Goal: Information Seeking & Learning: Learn about a topic

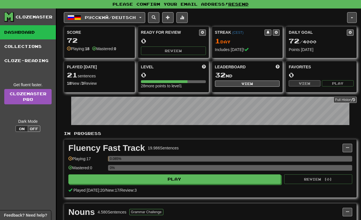
click at [321, 17] on div "Русский / Deutsch Русский / Deutsch Streak: 1 Review: 0 Daily Goal: 72 / 4000 L…" at bounding box center [205, 17] width 283 height 11
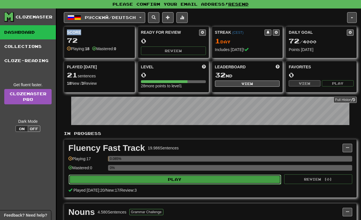
click at [184, 177] on button "Play" at bounding box center [175, 180] width 212 height 10
select select "**"
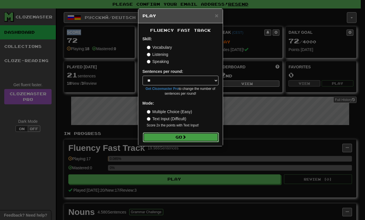
click at [197, 135] on button "Go" at bounding box center [181, 137] width 76 height 10
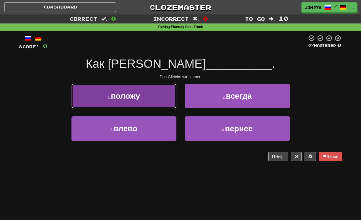
click at [160, 98] on button "1 . положу" at bounding box center [123, 96] width 105 height 25
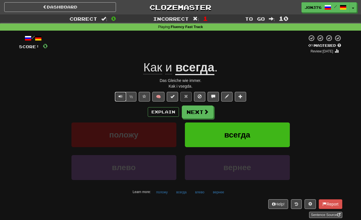
click at [123, 93] on button "Text-to-speech controls" at bounding box center [120, 97] width 11 height 10
click at [121, 92] on button "Text-to-speech controls" at bounding box center [120, 97] width 11 height 10
click at [201, 111] on button "Next" at bounding box center [198, 112] width 32 height 13
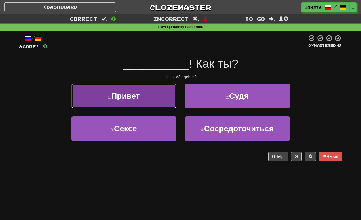
click at [154, 104] on button "1 . Привет" at bounding box center [123, 96] width 105 height 25
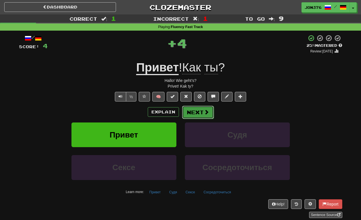
click at [202, 113] on button "Next" at bounding box center [198, 112] width 32 height 13
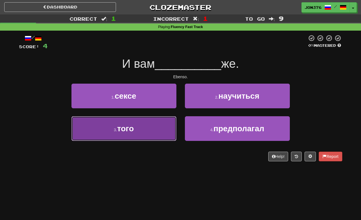
click at [144, 132] on button "3 . того" at bounding box center [123, 128] width 105 height 25
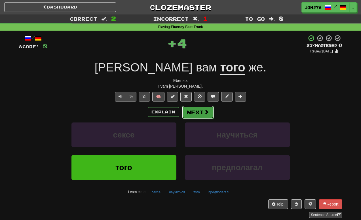
click at [205, 113] on span at bounding box center [206, 111] width 5 height 5
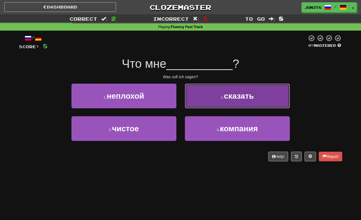
click at [216, 102] on button "2 . сказать" at bounding box center [237, 96] width 105 height 25
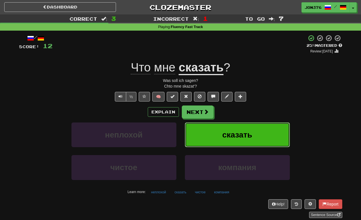
click at [228, 135] on span "сказать" at bounding box center [237, 134] width 30 height 9
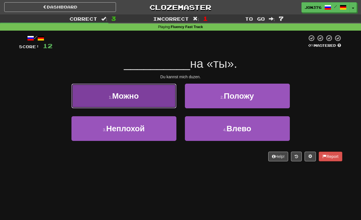
click at [145, 98] on button "1 . Можно" at bounding box center [123, 96] width 105 height 25
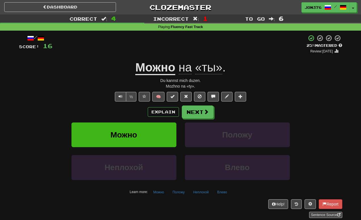
click at [214, 115] on div "Explain Next" at bounding box center [180, 111] width 323 height 13
click at [208, 112] on span at bounding box center [206, 111] width 5 height 5
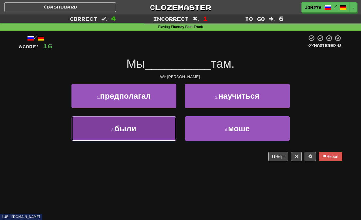
drag, startPoint x: 148, startPoint y: 124, endPoint x: 150, endPoint y: 122, distance: 3.1
click at [150, 122] on button "3 . были" at bounding box center [123, 128] width 105 height 25
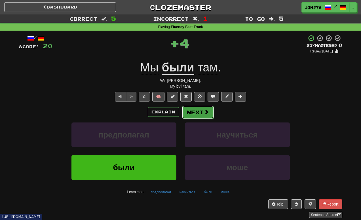
click at [200, 110] on button "Next" at bounding box center [198, 112] width 32 height 13
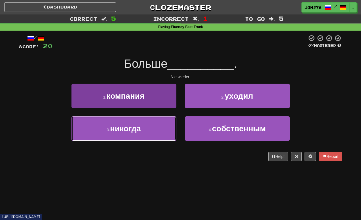
click at [159, 127] on button "3 . никогда" at bounding box center [123, 128] width 105 height 25
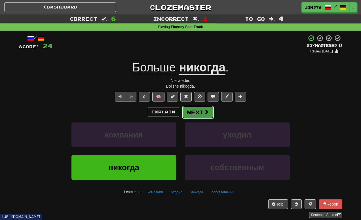
click at [191, 111] on button "Next" at bounding box center [198, 112] width 32 height 13
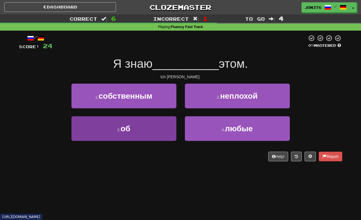
drag, startPoint x: 177, startPoint y: 123, endPoint x: 170, endPoint y: 123, distance: 6.8
click at [172, 123] on div "3 . об" at bounding box center [123, 132] width 113 height 33
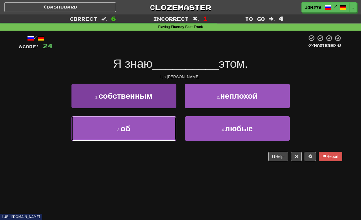
click at [158, 123] on button "3 . об" at bounding box center [123, 128] width 105 height 25
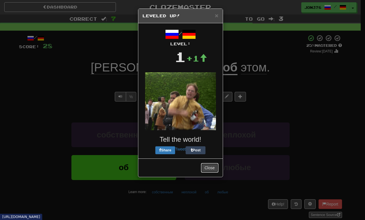
click at [209, 162] on div "Close" at bounding box center [180, 167] width 84 height 18
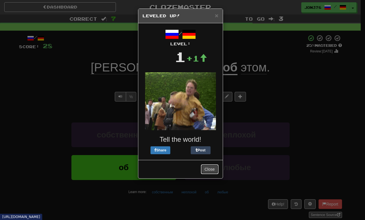
click at [208, 166] on button "Close" at bounding box center [210, 169] width 18 height 10
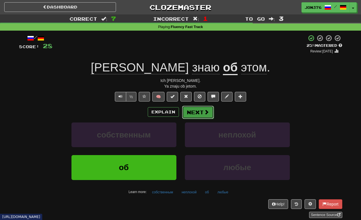
click at [204, 112] on span at bounding box center [206, 111] width 5 height 5
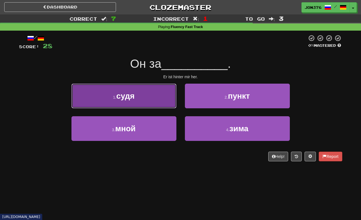
click at [162, 97] on button "1 . судя" at bounding box center [123, 96] width 105 height 25
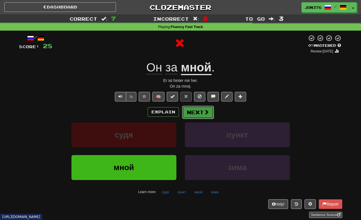
click at [199, 115] on button "Next" at bounding box center [198, 112] width 32 height 13
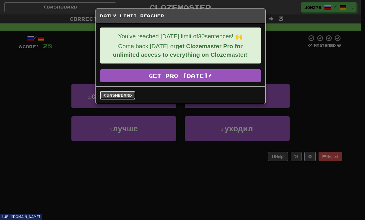
click at [123, 93] on link "Dashboard" at bounding box center [117, 95] width 35 height 9
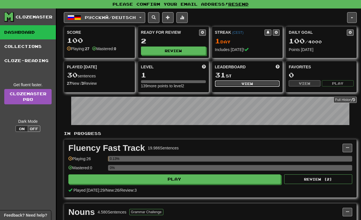
click at [258, 82] on button "View" at bounding box center [247, 84] width 65 height 6
select select "**********"
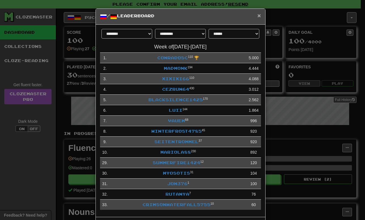
click at [257, 17] on span "×" at bounding box center [258, 15] width 3 height 7
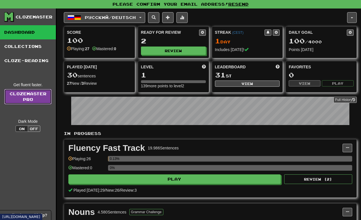
click at [40, 97] on link "Clozemaster Pro" at bounding box center [27, 96] width 47 height 15
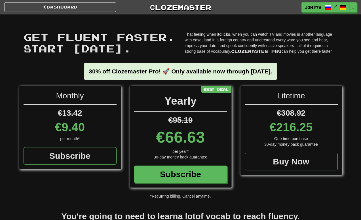
click at [91, 96] on div "Monthly €13.42 €9.40 per month* Subscribe" at bounding box center [69, 127] width 101 height 83
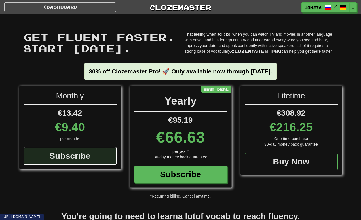
click at [70, 152] on div "Subscribe" at bounding box center [70, 156] width 93 height 18
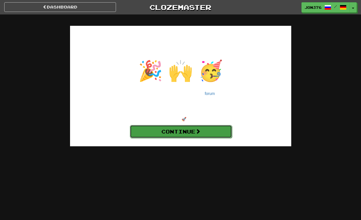
click at [195, 130] on link "Continue" at bounding box center [181, 131] width 102 height 13
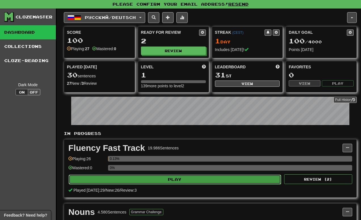
click at [168, 182] on button "Play" at bounding box center [175, 180] width 212 height 10
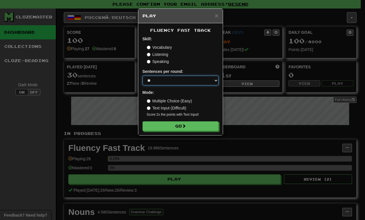
click at [209, 79] on select "* ** ** ** ** ** *** ********" at bounding box center [181, 81] width 76 height 10
select select "********"
click at [143, 76] on select "* ** ** ** ** ** *** ********" at bounding box center [181, 81] width 76 height 10
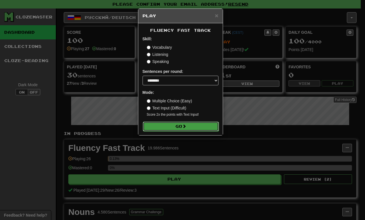
click at [181, 130] on button "Go" at bounding box center [181, 127] width 76 height 10
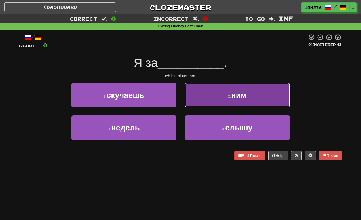
drag, startPoint x: 216, startPoint y: 101, endPoint x: 219, endPoint y: 96, distance: 4.8
click at [219, 96] on button "2 . ним" at bounding box center [237, 95] width 105 height 25
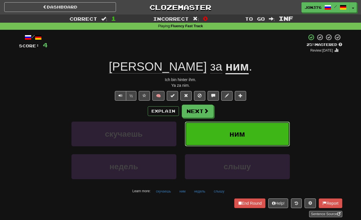
click at [217, 134] on button "ним" at bounding box center [237, 134] width 105 height 25
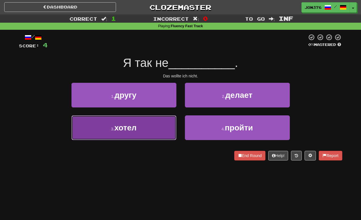
click at [139, 130] on button "3 . хотел" at bounding box center [123, 127] width 105 height 25
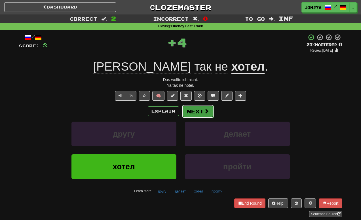
click at [199, 111] on button "Next" at bounding box center [198, 111] width 32 height 13
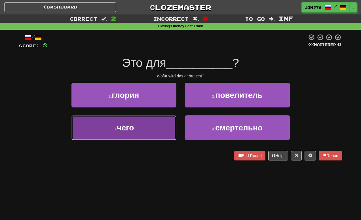
click at [144, 129] on button "3 . чего" at bounding box center [123, 127] width 105 height 25
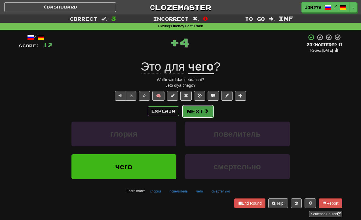
click at [194, 113] on button "Next" at bounding box center [198, 111] width 32 height 13
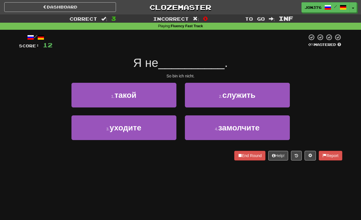
click at [120, 108] on div "1 . такой" at bounding box center [123, 99] width 113 height 33
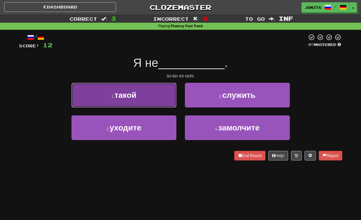
click at [122, 104] on button "1 . такой" at bounding box center [123, 95] width 105 height 25
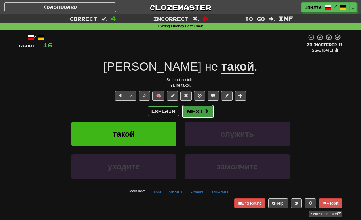
click at [197, 111] on button "Next" at bounding box center [198, 111] width 32 height 13
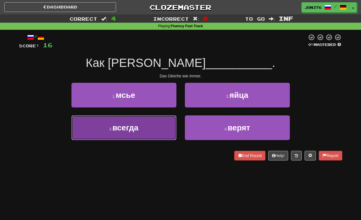
click at [133, 122] on button "3 . всегда" at bounding box center [123, 127] width 105 height 25
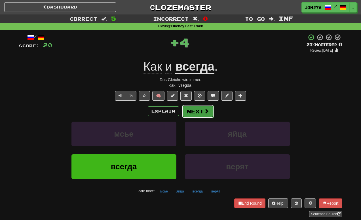
click at [204, 114] on span at bounding box center [206, 111] width 5 height 5
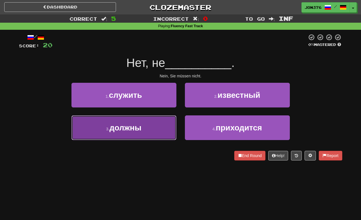
click at [110, 127] on span "должны" at bounding box center [125, 127] width 32 height 9
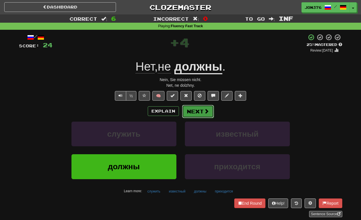
click at [205, 108] on button "Next" at bounding box center [198, 111] width 32 height 13
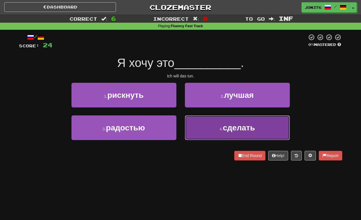
click at [236, 116] on button "4 . сделать" at bounding box center [237, 127] width 105 height 25
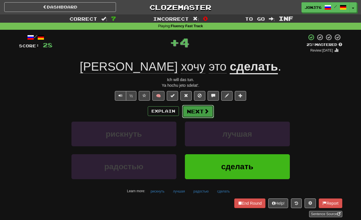
click at [204, 111] on span at bounding box center [206, 111] width 5 height 5
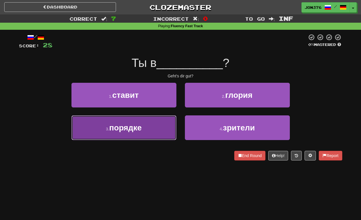
click at [127, 122] on button "3 . порядке" at bounding box center [123, 127] width 105 height 25
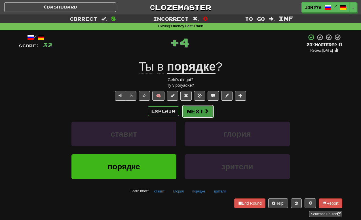
click at [194, 111] on button "Next" at bounding box center [198, 111] width 32 height 13
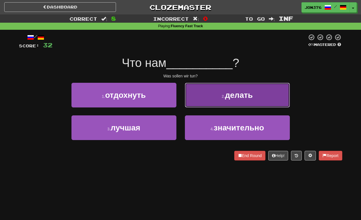
click at [202, 90] on button "2 . делать" at bounding box center [237, 95] width 105 height 25
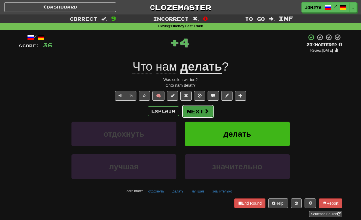
click at [205, 117] on button "Next" at bounding box center [198, 111] width 32 height 13
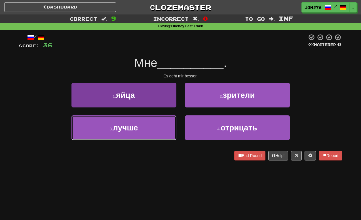
click at [157, 130] on button "3 . лучше" at bounding box center [123, 127] width 105 height 25
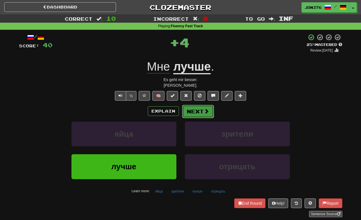
click at [210, 113] on button "Next" at bounding box center [198, 111] width 32 height 13
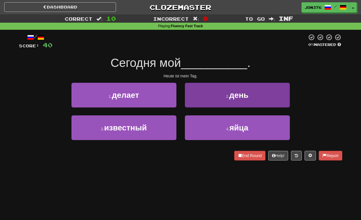
drag, startPoint x: 181, startPoint y: 101, endPoint x: 192, endPoint y: 94, distance: 12.7
click at [183, 101] on div "2 . день" at bounding box center [237, 99] width 113 height 33
click at [192, 93] on button "2 . день" at bounding box center [237, 95] width 105 height 25
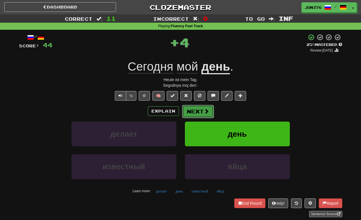
click at [211, 112] on button "Next" at bounding box center [198, 111] width 32 height 13
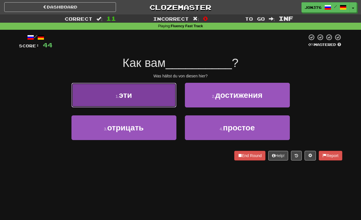
click at [138, 98] on button "1 . эти" at bounding box center [123, 95] width 105 height 25
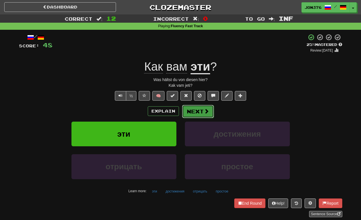
click at [203, 111] on button "Next" at bounding box center [198, 111] width 32 height 13
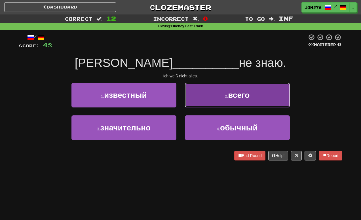
click at [228, 106] on button "2 . всего" at bounding box center [237, 95] width 105 height 25
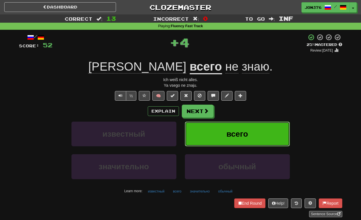
click at [228, 127] on button "всего" at bounding box center [237, 134] width 105 height 25
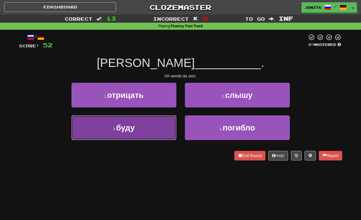
click at [131, 124] on span "буду" at bounding box center [125, 127] width 19 height 9
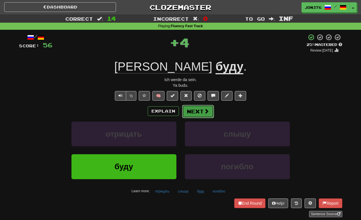
click at [197, 113] on button "Next" at bounding box center [198, 111] width 32 height 13
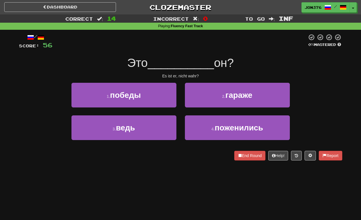
drag, startPoint x: 129, startPoint y: 65, endPoint x: 186, endPoint y: 62, distance: 57.3
click at [255, 63] on div "Это __________ он?" at bounding box center [180, 63] width 323 height 16
click at [132, 59] on span "Это" at bounding box center [137, 62] width 20 height 13
drag, startPoint x: 171, startPoint y: 60, endPoint x: 173, endPoint y: 62, distance: 3.4
drag, startPoint x: 176, startPoint y: 64, endPoint x: 184, endPoint y: 61, distance: 8.2
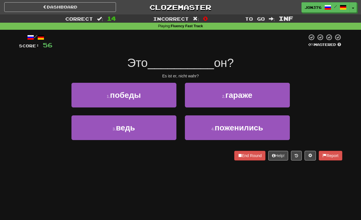
click at [184, 61] on span "__________" at bounding box center [181, 62] width 66 height 13
click at [178, 63] on span "__________" at bounding box center [181, 62] width 66 height 13
drag, startPoint x: 181, startPoint y: 62, endPoint x: 115, endPoint y: 44, distance: 68.2
click at [160, 70] on div "Это __________ он?" at bounding box center [180, 63] width 323 height 16
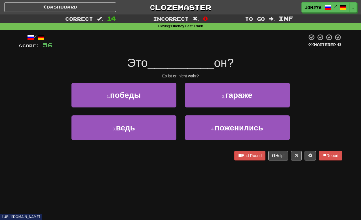
drag, startPoint x: 222, startPoint y: 43, endPoint x: 206, endPoint y: 50, distance: 18.3
click at [222, 43] on div at bounding box center [179, 42] width 255 height 16
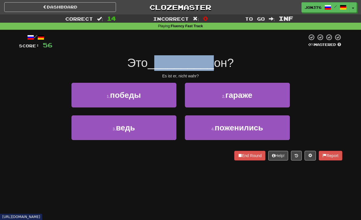
drag, startPoint x: 154, startPoint y: 56, endPoint x: 211, endPoint y: 60, distance: 57.4
click at [211, 60] on div "Это __________ он?" at bounding box center [180, 63] width 323 height 16
click at [151, 59] on span "__________" at bounding box center [181, 62] width 66 height 13
drag, startPoint x: 145, startPoint y: 62, endPoint x: 213, endPoint y: 61, distance: 67.5
click at [213, 61] on div "Это __________ он?" at bounding box center [180, 63] width 323 height 16
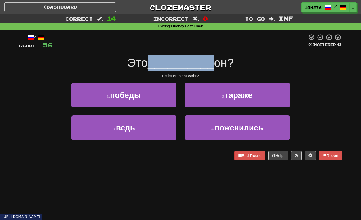
click at [157, 63] on span "__________" at bounding box center [181, 62] width 66 height 13
drag, startPoint x: 147, startPoint y: 64, endPoint x: 212, endPoint y: 64, distance: 65.2
click at [212, 64] on div "Это __________ он?" at bounding box center [180, 63] width 323 height 16
click at [212, 64] on span "__________" at bounding box center [181, 62] width 66 height 13
drag, startPoint x: 147, startPoint y: 65, endPoint x: 62, endPoint y: 73, distance: 85.4
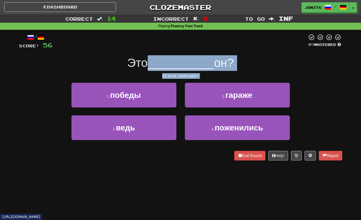
click at [24, 83] on div "/ Score: 56 0 % Mastered Это __________ он? Es ist er, nicht wahr? 1 . победы 2…" at bounding box center [180, 97] width 323 height 127
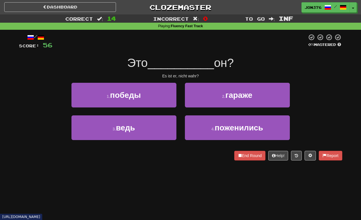
drag, startPoint x: 132, startPoint y: 59, endPoint x: 143, endPoint y: 57, distance: 11.2
click at [142, 58] on div "Это __________ он?" at bounding box center [180, 63] width 323 height 16
drag, startPoint x: 217, startPoint y: 61, endPoint x: 127, endPoint y: 65, distance: 90.5
click at [197, 63] on div "Это __________ он?" at bounding box center [180, 63] width 323 height 16
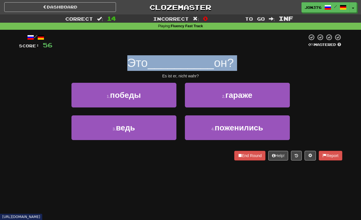
drag, startPoint x: 116, startPoint y: 65, endPoint x: 124, endPoint y: 69, distance: 8.9
click at [117, 72] on div "/ Score: 56 0 % Mastered Это __________ он? Es ist er, nicht wahr? 1 . победы 2…" at bounding box center [180, 97] width 323 height 127
click at [118, 71] on div "Это __________ он?" at bounding box center [180, 63] width 323 height 16
drag, startPoint x: 118, startPoint y: 64, endPoint x: 342, endPoint y: 77, distance: 224.9
click at [342, 77] on div "/ Score: 56 0 % Mastered Это __________ он? Es ist er, nicht wahr? 1 . победы 2…" at bounding box center [181, 99] width 332 height 139
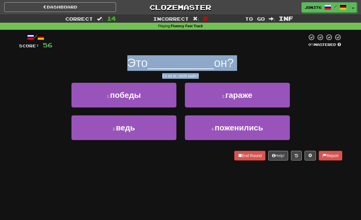
drag, startPoint x: 338, startPoint y: 74, endPoint x: 333, endPoint y: 72, distance: 5.0
click at [337, 74] on div "Es ist er, nicht wahr?" at bounding box center [180, 76] width 323 height 6
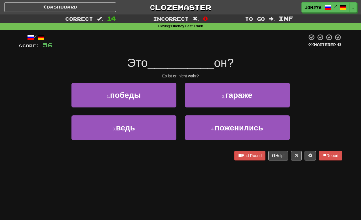
click at [113, 81] on div "/ Score: 56 0 % Mastered Это __________ он? Es ist er, nicht wahr? 1 . победы 2…" at bounding box center [180, 97] width 323 height 127
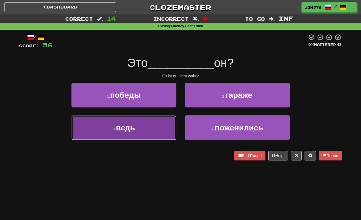
click at [156, 121] on button "3 . ведь" at bounding box center [123, 127] width 105 height 25
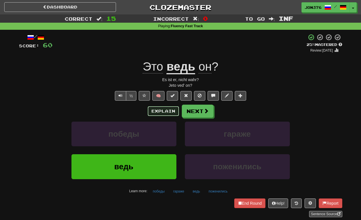
click at [157, 113] on button "Explain" at bounding box center [163, 111] width 31 height 10
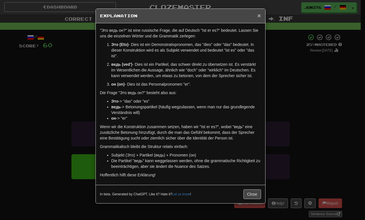
click at [259, 14] on span "×" at bounding box center [258, 15] width 3 height 7
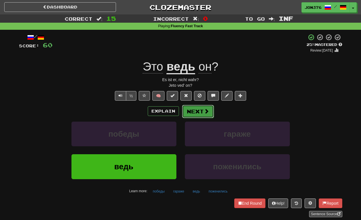
click at [194, 109] on button "Next" at bounding box center [198, 111] width 32 height 13
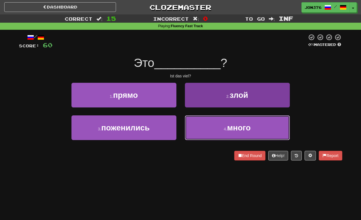
click at [194, 130] on button "4 . много" at bounding box center [237, 127] width 105 height 25
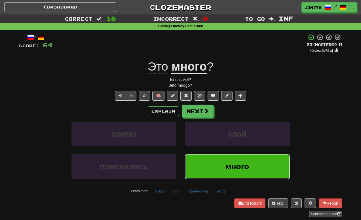
click at [231, 171] on button "много" at bounding box center [237, 166] width 105 height 25
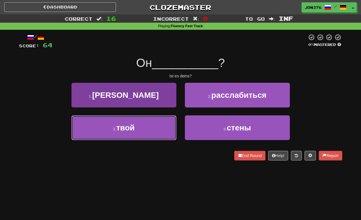
drag, startPoint x: 142, startPoint y: 125, endPoint x: 139, endPoint y: 129, distance: 5.3
click at [137, 128] on button "3 . твой" at bounding box center [123, 127] width 105 height 25
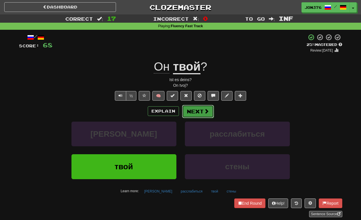
click at [195, 112] on button "Next" at bounding box center [198, 111] width 32 height 13
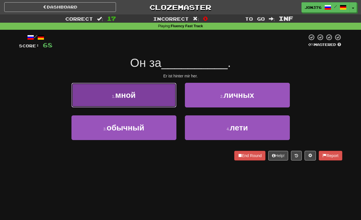
click at [165, 100] on button "1 . мной" at bounding box center [123, 95] width 105 height 25
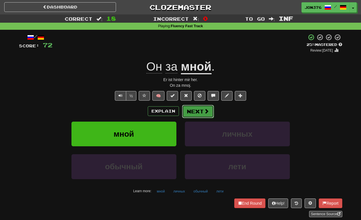
click at [190, 107] on button "Next" at bounding box center [198, 111] width 32 height 13
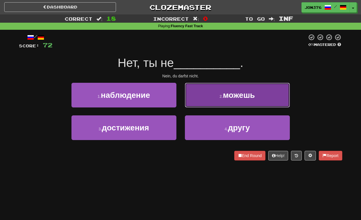
click at [220, 101] on button "2 . можешь" at bounding box center [237, 95] width 105 height 25
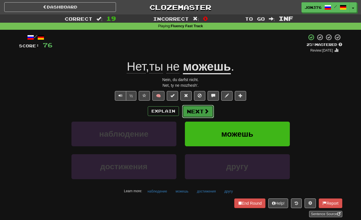
click at [193, 109] on button "Next" at bounding box center [198, 111] width 32 height 13
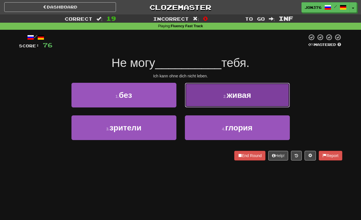
click at [231, 96] on span "живая" at bounding box center [238, 95] width 24 height 9
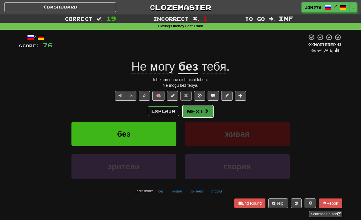
click at [199, 110] on button "Next" at bounding box center [198, 111] width 32 height 13
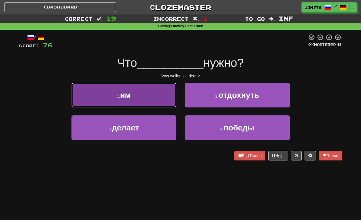
click at [165, 105] on button "1 . им" at bounding box center [123, 95] width 105 height 25
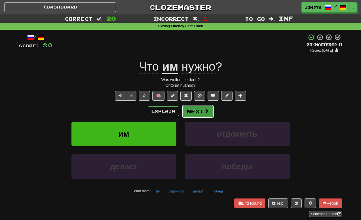
click at [198, 116] on button "Next" at bounding box center [198, 111] width 32 height 13
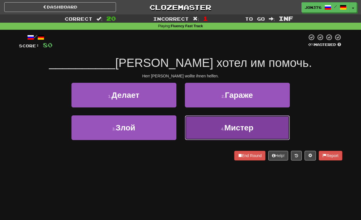
click at [221, 127] on small "4 ." at bounding box center [222, 129] width 3 height 5
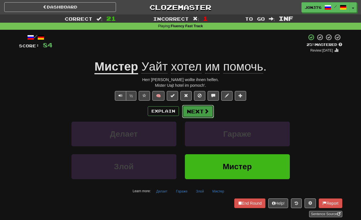
click at [210, 113] on button "Next" at bounding box center [198, 111] width 32 height 13
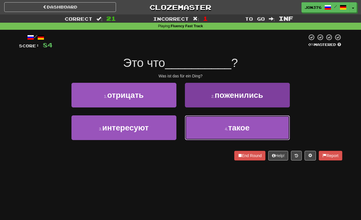
drag, startPoint x: 205, startPoint y: 126, endPoint x: 209, endPoint y: 126, distance: 4.0
click at [206, 126] on button "4 . такое" at bounding box center [237, 127] width 105 height 25
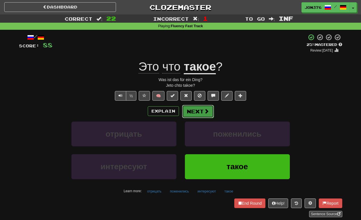
click at [202, 107] on button "Next" at bounding box center [198, 111] width 32 height 13
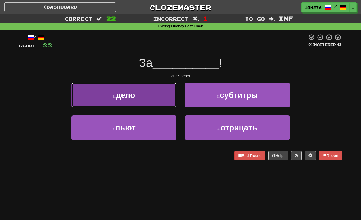
click at [168, 98] on button "1 . дело" at bounding box center [123, 95] width 105 height 25
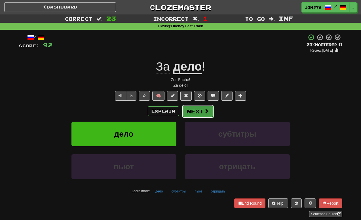
click at [205, 107] on button "Next" at bounding box center [198, 111] width 32 height 13
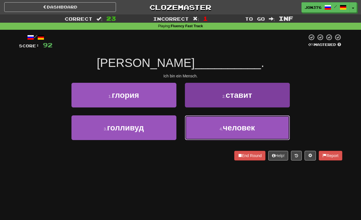
drag, startPoint x: 271, startPoint y: 134, endPoint x: 266, endPoint y: 132, distance: 5.8
click at [270, 134] on button "4 . человек" at bounding box center [237, 127] width 105 height 25
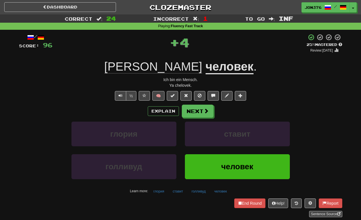
click at [189, 118] on div "Explain Next глория ставит голливуд человек Learn more: глория ставит голливуд …" at bounding box center [180, 150] width 323 height 91
click at [198, 114] on button "Next" at bounding box center [198, 111] width 32 height 13
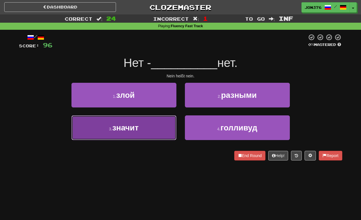
click at [129, 132] on span "значит" at bounding box center [125, 127] width 26 height 9
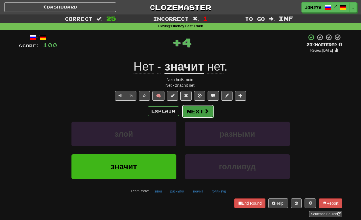
click at [194, 117] on button "Next" at bounding box center [198, 111] width 32 height 13
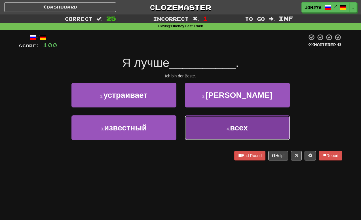
click at [207, 127] on button "4 . всех" at bounding box center [237, 127] width 105 height 25
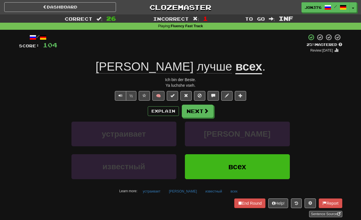
click at [216, 108] on div "Explain Next" at bounding box center [180, 111] width 323 height 13
click at [199, 112] on button "Next" at bounding box center [198, 111] width 32 height 13
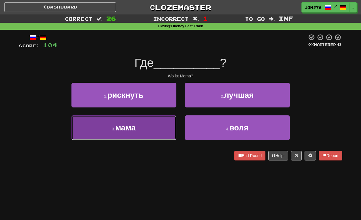
click at [142, 132] on button "3 . мама" at bounding box center [123, 127] width 105 height 25
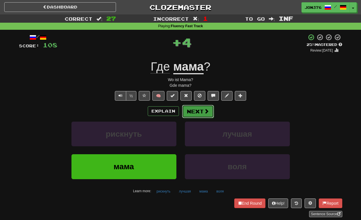
click at [204, 116] on button "Next" at bounding box center [198, 111] width 32 height 13
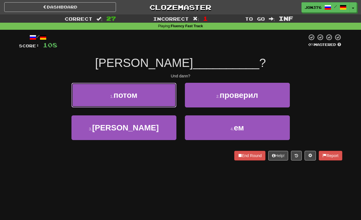
click at [137, 98] on span "потом" at bounding box center [125, 95] width 24 height 9
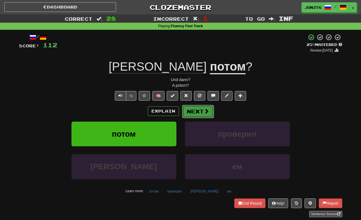
click at [198, 105] on button "Next" at bounding box center [198, 111] width 32 height 13
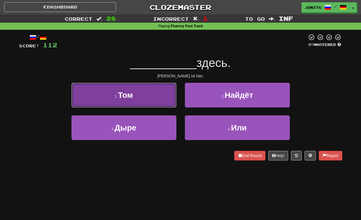
click at [143, 97] on button "1 . Том" at bounding box center [123, 95] width 105 height 25
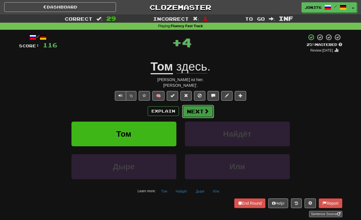
click at [198, 115] on button "Next" at bounding box center [198, 111] width 32 height 13
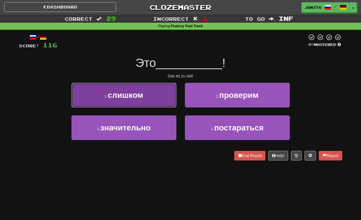
click at [149, 98] on button "1 . слишком" at bounding box center [123, 95] width 105 height 25
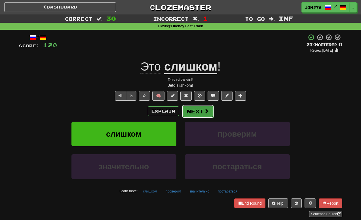
click at [192, 111] on button "Next" at bounding box center [198, 111] width 32 height 13
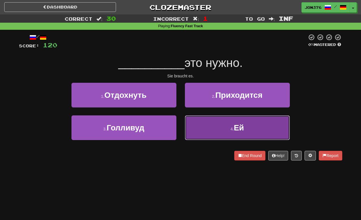
click at [234, 134] on button "4 . Ей" at bounding box center [237, 127] width 105 height 25
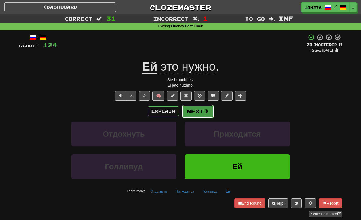
click at [201, 109] on button "Next" at bounding box center [198, 111] width 32 height 13
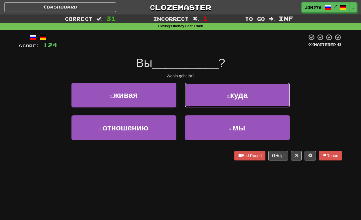
click at [220, 100] on button "2 . куда" at bounding box center [237, 95] width 105 height 25
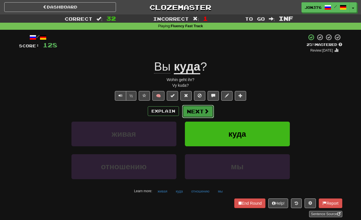
click at [206, 115] on button "Next" at bounding box center [198, 111] width 32 height 13
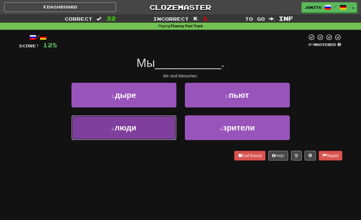
click at [144, 130] on button "3 . люди" at bounding box center [123, 127] width 105 height 25
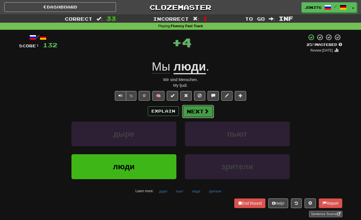
click at [190, 117] on button "Next" at bounding box center [198, 111] width 32 height 13
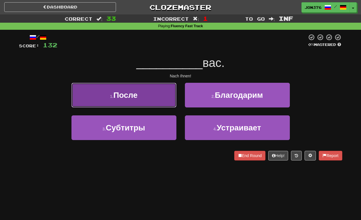
click at [153, 95] on button "1 . После" at bounding box center [123, 95] width 105 height 25
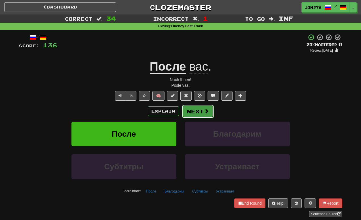
click at [196, 109] on button "Next" at bounding box center [198, 111] width 32 height 13
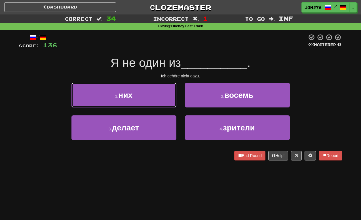
click at [149, 101] on button "1 . них" at bounding box center [123, 95] width 105 height 25
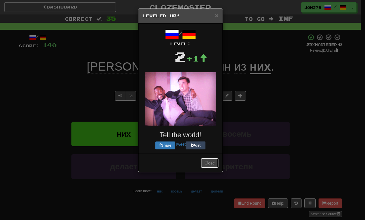
click at [208, 164] on button "Close" at bounding box center [210, 163] width 18 height 10
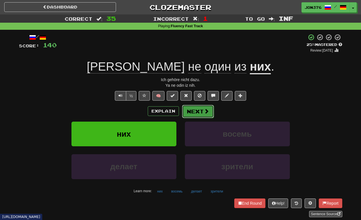
click at [201, 109] on button "Next" at bounding box center [198, 111] width 32 height 13
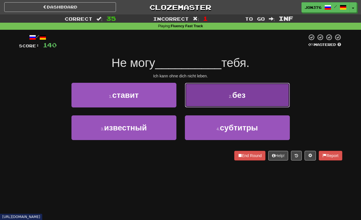
click at [213, 94] on button "2 . без" at bounding box center [237, 95] width 105 height 25
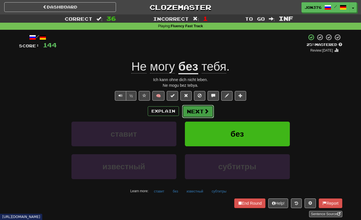
click at [202, 111] on button "Next" at bounding box center [198, 111] width 32 height 13
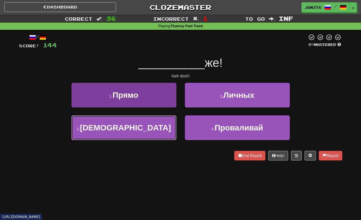
drag, startPoint x: 166, startPoint y: 128, endPoint x: 172, endPoint y: 128, distance: 6.9
click at [163, 130] on button "3 . Иди" at bounding box center [123, 127] width 105 height 25
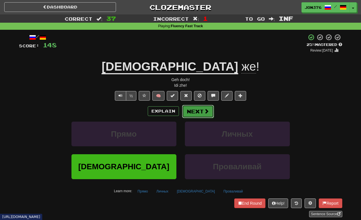
click at [186, 105] on button "Next" at bounding box center [198, 111] width 32 height 13
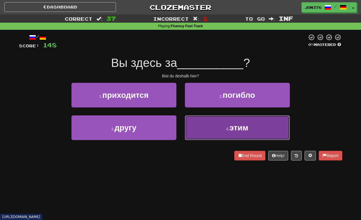
click at [207, 126] on button "4 . этим" at bounding box center [237, 127] width 105 height 25
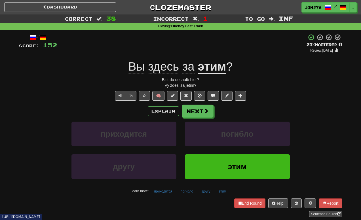
drag, startPoint x: 291, startPoint y: 59, endPoint x: 267, endPoint y: 16, distance: 49.0
click at [291, 49] on div "/ Score: 152 + 4 25 % Mastered Review: 2025-09-22 Вы здесь за этим ? Bist du de…" at bounding box center [180, 125] width 323 height 183
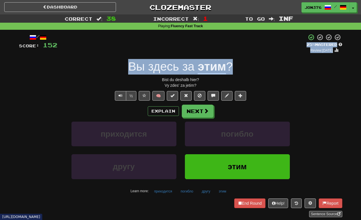
click at [280, 70] on div "Вы здесь за этим ?" at bounding box center [180, 67] width 323 height 16
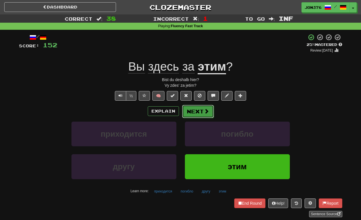
click at [197, 107] on button "Next" at bounding box center [198, 111] width 32 height 13
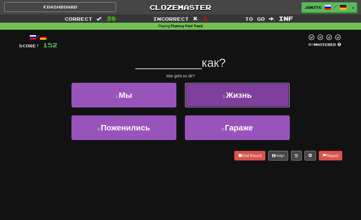
click at [213, 98] on button "2 . Жизнь" at bounding box center [237, 95] width 105 height 25
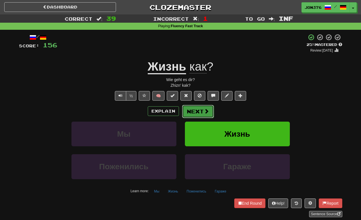
click at [203, 115] on button "Next" at bounding box center [198, 111] width 32 height 13
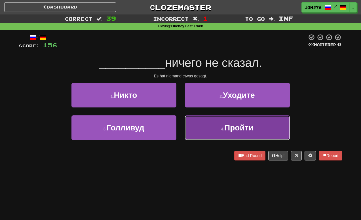
click at [238, 132] on span "Пройти" at bounding box center [238, 127] width 29 height 9
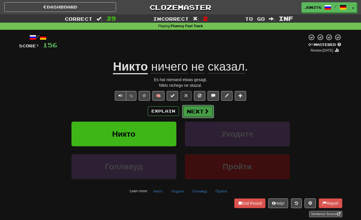
click at [208, 105] on button "Next" at bounding box center [198, 111] width 32 height 13
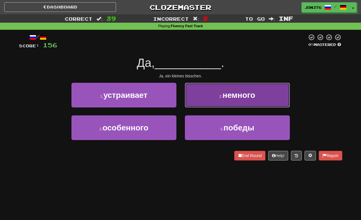
click at [222, 104] on button "2 . немного" at bounding box center [237, 95] width 105 height 25
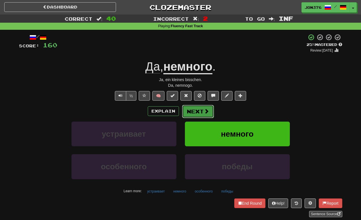
click at [200, 114] on button "Next" at bounding box center [198, 111] width 32 height 13
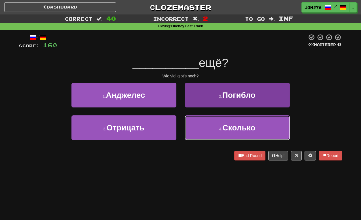
click at [234, 125] on span "Сколько" at bounding box center [238, 127] width 33 height 9
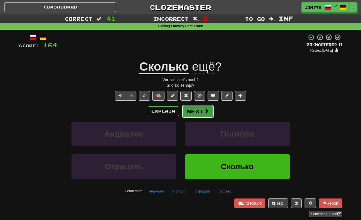
click at [206, 111] on span at bounding box center [206, 111] width 5 height 5
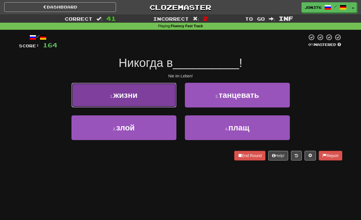
click at [159, 91] on button "1 . жизни" at bounding box center [123, 95] width 105 height 25
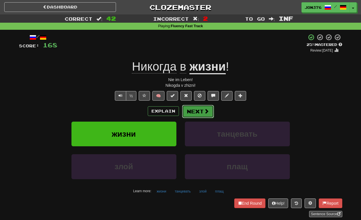
click at [206, 105] on button "Next" at bounding box center [198, 111] width 32 height 13
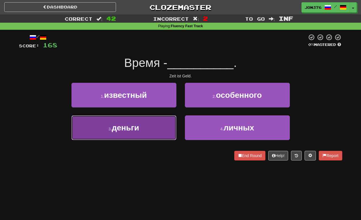
click at [141, 126] on button "3 . деньги" at bounding box center [123, 127] width 105 height 25
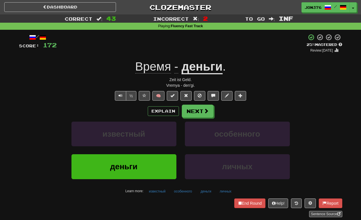
drag, startPoint x: 221, startPoint y: 113, endPoint x: 219, endPoint y: 101, distance: 11.4
drag, startPoint x: 219, startPoint y: 101, endPoint x: 190, endPoint y: 107, distance: 28.7
click at [190, 107] on button "Next" at bounding box center [198, 111] width 32 height 13
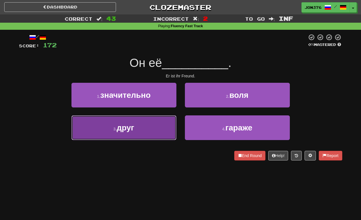
click at [143, 130] on button "3 . друг" at bounding box center [123, 127] width 105 height 25
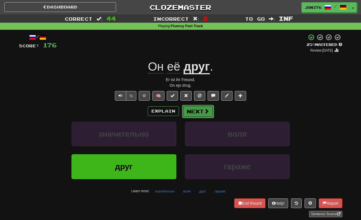
click at [208, 112] on span at bounding box center [206, 111] width 5 height 5
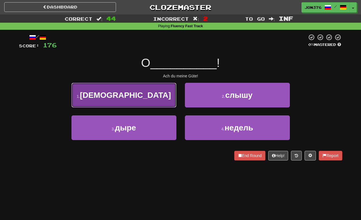
click at [161, 103] on button "1 . боже" at bounding box center [123, 95] width 105 height 25
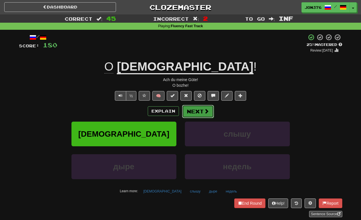
click at [207, 113] on span at bounding box center [206, 111] width 5 height 5
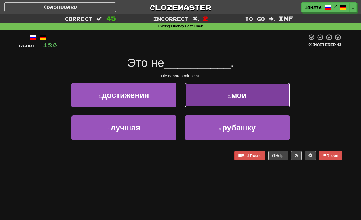
click at [228, 100] on button "2 . мои" at bounding box center [237, 95] width 105 height 25
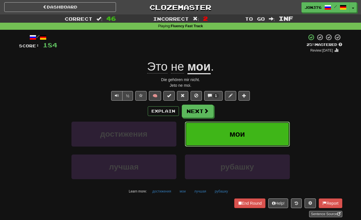
click at [244, 130] on span "мои" at bounding box center [237, 134] width 16 height 9
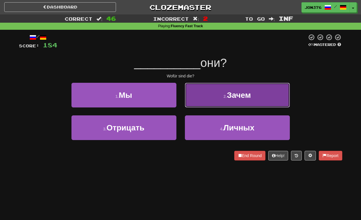
click at [237, 100] on button "2 . Зачем" at bounding box center [237, 95] width 105 height 25
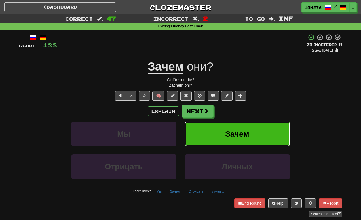
click at [250, 132] on button "Зачем" at bounding box center [237, 134] width 105 height 25
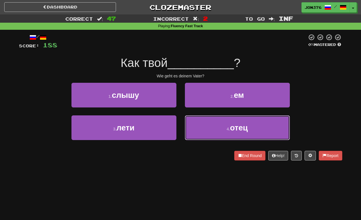
click at [236, 121] on button "4 . отец" at bounding box center [237, 127] width 105 height 25
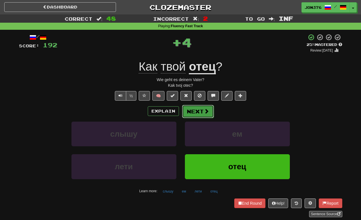
click at [203, 107] on button "Next" at bounding box center [198, 111] width 32 height 13
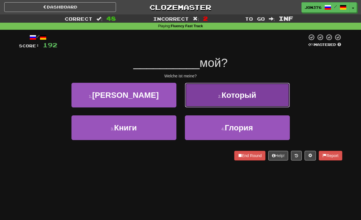
click at [245, 100] on button "2 . Который" at bounding box center [237, 95] width 105 height 25
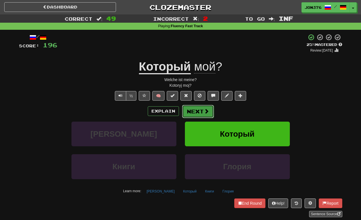
click at [212, 113] on button "Next" at bounding box center [198, 111] width 32 height 13
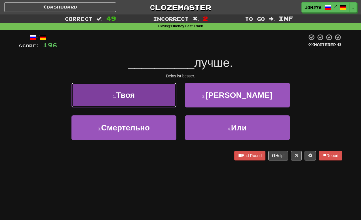
click at [124, 97] on span "Твоя" at bounding box center [125, 95] width 19 height 9
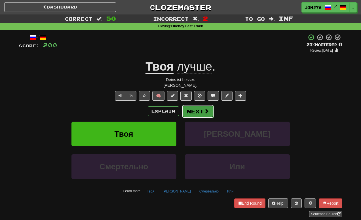
click at [194, 107] on button "Next" at bounding box center [198, 111] width 32 height 13
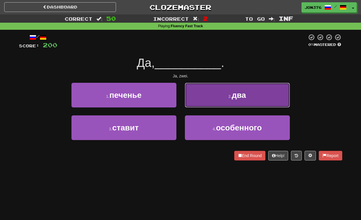
click at [224, 100] on button "2 . два" at bounding box center [237, 95] width 105 height 25
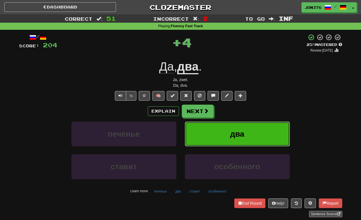
click at [229, 137] on button "два" at bounding box center [237, 134] width 105 height 25
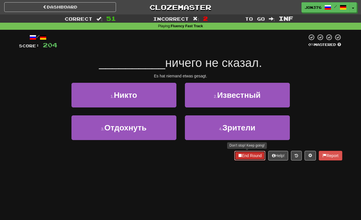
click at [242, 154] on button "End Round" at bounding box center [249, 156] width 31 height 10
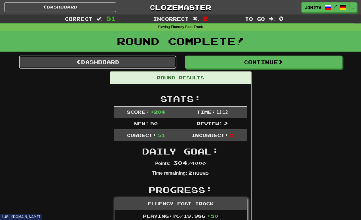
click at [154, 59] on link "Dashboard" at bounding box center [97, 62] width 157 height 13
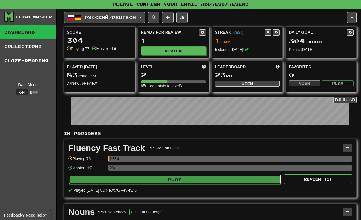
click at [230, 180] on button "Play" at bounding box center [175, 180] width 212 height 10
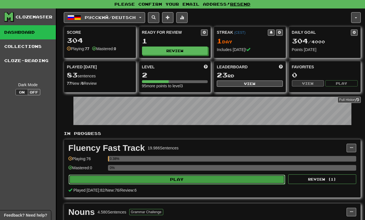
select select "********"
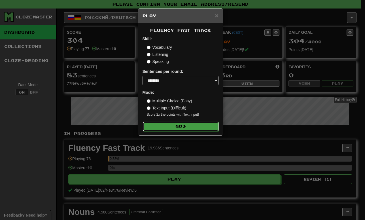
click at [196, 126] on button "Go" at bounding box center [181, 127] width 76 height 10
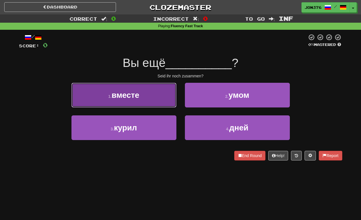
click at [148, 92] on button "1 . вместе" at bounding box center [123, 95] width 105 height 25
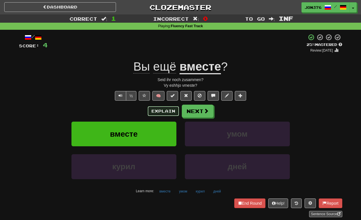
click at [168, 109] on button "Explain" at bounding box center [163, 111] width 31 height 10
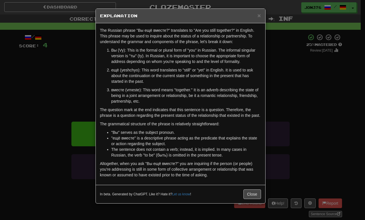
click at [263, 15] on div "× Explanation" at bounding box center [181, 16] width 170 height 14
click at [259, 14] on span "×" at bounding box center [258, 15] width 3 height 7
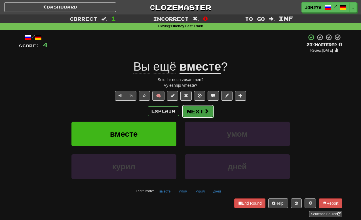
click at [213, 110] on button "Next" at bounding box center [198, 111] width 32 height 13
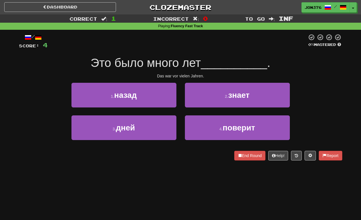
drag, startPoint x: 213, startPoint y: 110, endPoint x: 191, endPoint y: 51, distance: 62.4
click at [191, 51] on div "/ Score: 4 0 % Mastered Это было много лет __________ . Das war vor vielen Jahr…" at bounding box center [180, 97] width 323 height 127
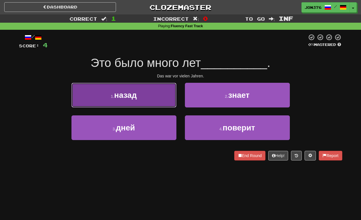
click at [161, 98] on button "1 . назад" at bounding box center [123, 95] width 105 height 25
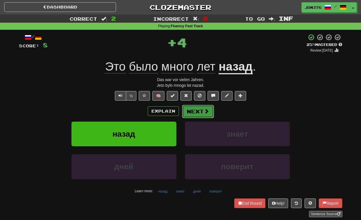
click at [204, 112] on span at bounding box center [206, 111] width 5 height 5
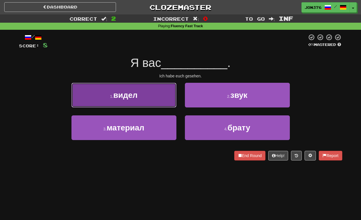
click at [133, 95] on span "видел" at bounding box center [125, 95] width 24 height 9
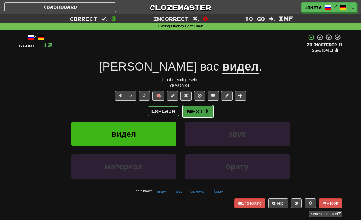
click at [211, 110] on button "Next" at bounding box center [198, 111] width 32 height 13
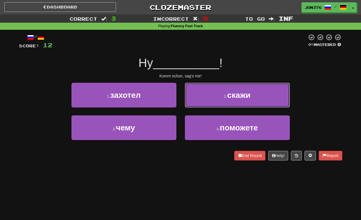
click at [197, 89] on button "2 . скажи" at bounding box center [237, 95] width 105 height 25
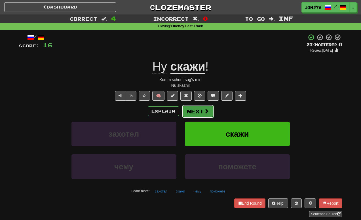
click at [197, 113] on button "Next" at bounding box center [198, 111] width 32 height 13
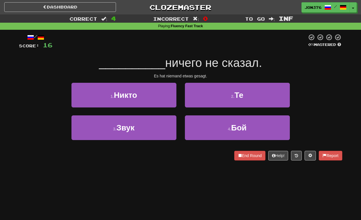
click at [154, 81] on div "/ Score: 16 0 % Mastered __________ ничего не сказал. Es hat niemand etwas gesa…" at bounding box center [180, 97] width 323 height 127
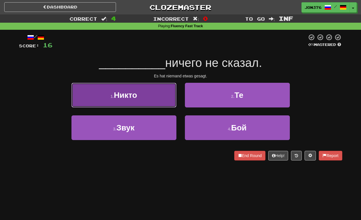
click at [151, 86] on button "1 . Никто" at bounding box center [123, 95] width 105 height 25
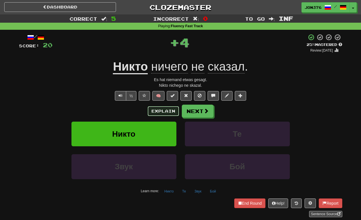
click at [159, 112] on button "Explain" at bounding box center [163, 111] width 31 height 10
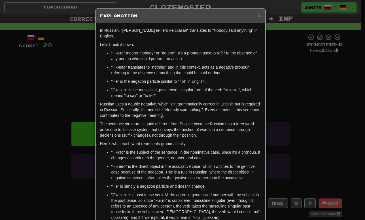
click at [259, 14] on div "× Explanation" at bounding box center [181, 16] width 170 height 14
click at [255, 14] on h5 "Explanation" at bounding box center [180, 16] width 161 height 6
click at [258, 14] on span "×" at bounding box center [258, 15] width 3 height 7
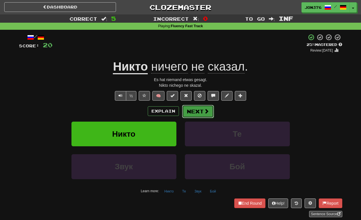
click at [204, 109] on span at bounding box center [206, 111] width 5 height 5
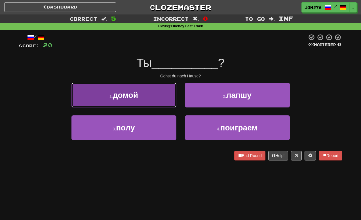
click at [163, 101] on button "1 . домой" at bounding box center [123, 95] width 105 height 25
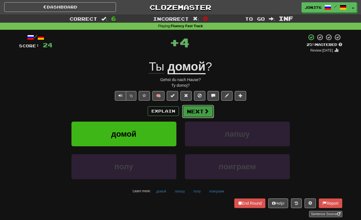
click at [198, 107] on button "Next" at bounding box center [198, 111] width 32 height 13
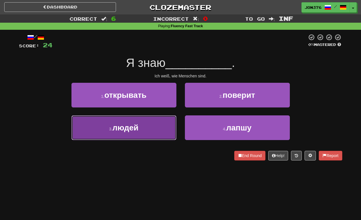
click at [130, 124] on span "людей" at bounding box center [125, 127] width 26 height 9
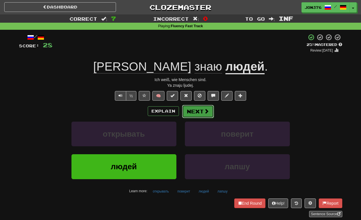
click at [196, 112] on button "Next" at bounding box center [198, 111] width 32 height 13
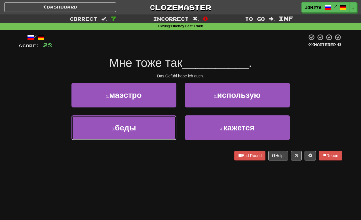
drag, startPoint x: 118, startPoint y: 119, endPoint x: 120, endPoint y: 121, distance: 3.1
click at [118, 120] on button "3 . беды" at bounding box center [123, 127] width 105 height 25
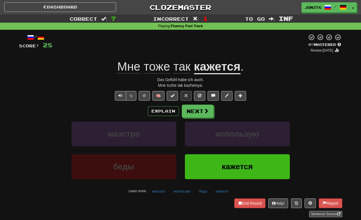
drag, startPoint x: 328, startPoint y: 98, endPoint x: 325, endPoint y: 110, distance: 12.4
click at [328, 99] on div "½ 🧠" at bounding box center [180, 96] width 323 height 10
drag, startPoint x: 300, startPoint y: 128, endPoint x: 301, endPoint y: 122, distance: 5.5
click at [300, 124] on div "маэстро использую" at bounding box center [180, 138] width 340 height 33
drag, startPoint x: 305, startPoint y: 117, endPoint x: 309, endPoint y: 116, distance: 4.1
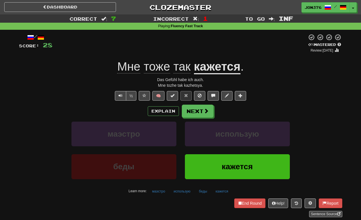
click at [306, 117] on div "Explain Next" at bounding box center [180, 111] width 323 height 13
click at [306, 92] on div "½ 🧠" at bounding box center [180, 96] width 323 height 10
click at [298, 124] on div "маэстро использую" at bounding box center [180, 138] width 340 height 33
drag, startPoint x: 300, startPoint y: 123, endPoint x: 297, endPoint y: 115, distance: 8.3
click at [300, 121] on div "Explain Next маэстро использую беды кажется Learn more: маэстро использую беды …" at bounding box center [180, 150] width 323 height 91
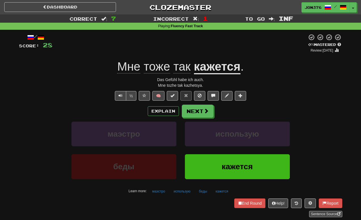
drag, startPoint x: 307, startPoint y: 71, endPoint x: 309, endPoint y: 69, distance: 3.2
click at [309, 69] on div "Мне тоже так кажется ." at bounding box center [180, 67] width 323 height 16
drag, startPoint x: 316, startPoint y: 112, endPoint x: 310, endPoint y: 108, distance: 7.2
click at [311, 109] on div "Explain Next" at bounding box center [180, 111] width 323 height 13
drag, startPoint x: 300, startPoint y: 102, endPoint x: 279, endPoint y: 94, distance: 22.4
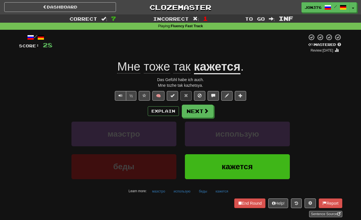
click at [281, 95] on div "/ Score: 28 0 % Mastered Review: 2025-09-21 Мне тоже так кажется . Das Gefühl h…" at bounding box center [180, 125] width 323 height 183
drag, startPoint x: 279, startPoint y: 94, endPoint x: 256, endPoint y: 84, distance: 25.4
click at [248, 83] on div "Mne tozhe tak kazhetsya." at bounding box center [180, 85] width 323 height 6
click at [204, 105] on button "Next" at bounding box center [198, 111] width 32 height 13
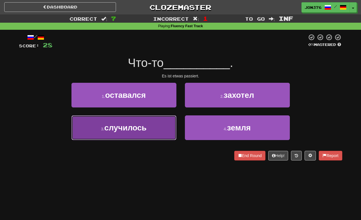
click at [141, 131] on span "случилось" at bounding box center [125, 127] width 42 height 9
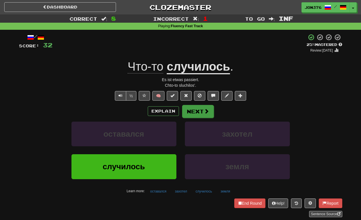
drag, startPoint x: 212, startPoint y: 96, endPoint x: 204, endPoint y: 105, distance: 12.5
click at [202, 108] on button "Next" at bounding box center [198, 111] width 32 height 13
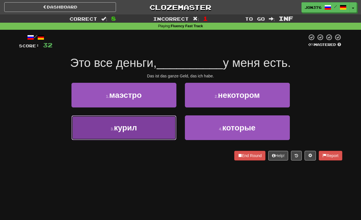
click at [135, 128] on span "курил" at bounding box center [125, 127] width 23 height 9
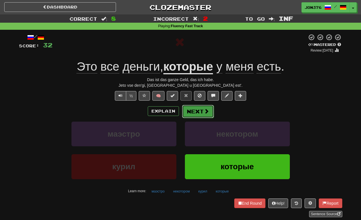
click at [208, 114] on span at bounding box center [206, 111] width 5 height 5
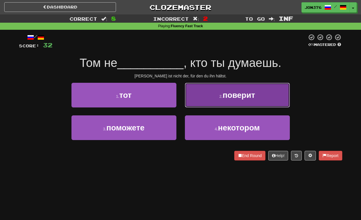
click at [213, 96] on button "2 . поверит" at bounding box center [237, 95] width 105 height 25
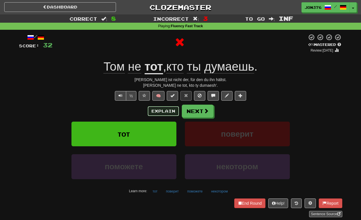
click at [161, 107] on button "Explain" at bounding box center [163, 111] width 31 height 10
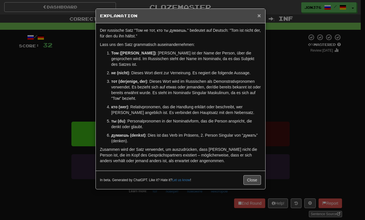
click at [259, 15] on span "×" at bounding box center [258, 15] width 3 height 7
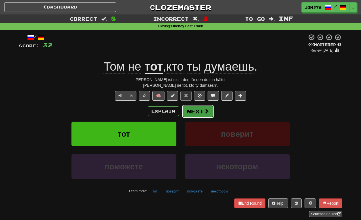
click at [206, 113] on span at bounding box center [206, 111] width 5 height 5
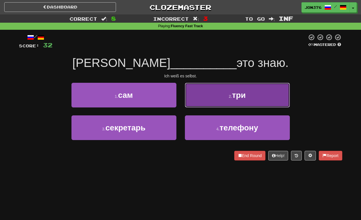
click at [242, 90] on button "2 . три" at bounding box center [237, 95] width 105 height 25
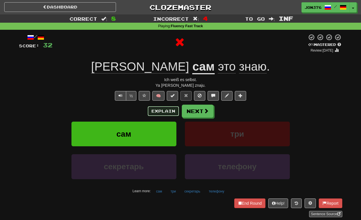
click at [167, 108] on button "Explain" at bounding box center [163, 111] width 31 height 10
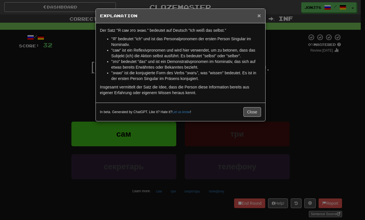
click at [260, 17] on span "×" at bounding box center [258, 15] width 3 height 7
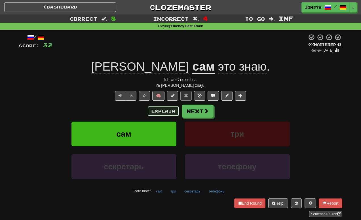
click at [175, 110] on button "Explain" at bounding box center [163, 111] width 31 height 10
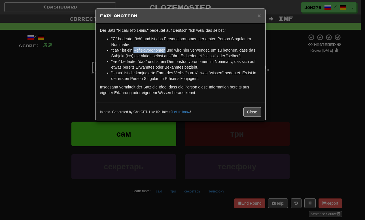
drag, startPoint x: 134, startPoint y: 49, endPoint x: 165, endPoint y: 50, distance: 31.2
click at [165, 50] on li ""сам" ist ein Reflexivpronomen und wird hier verwendet, um zu betonen, dass das…" at bounding box center [186, 52] width 150 height 11
copy li "Reflexivpronomen"
click at [256, 16] on h5 "Explanation" at bounding box center [180, 16] width 161 height 6
click at [257, 15] on h5 "Explanation" at bounding box center [180, 16] width 161 height 6
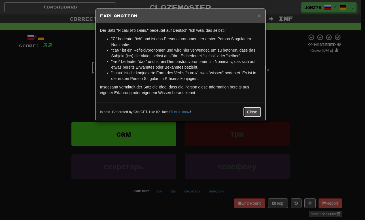
click at [257, 112] on button "Close" at bounding box center [253, 112] width 18 height 10
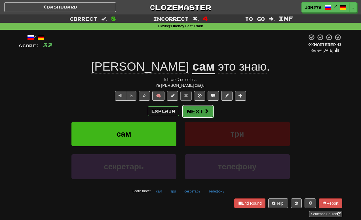
click at [208, 109] on button "Next" at bounding box center [198, 111] width 32 height 13
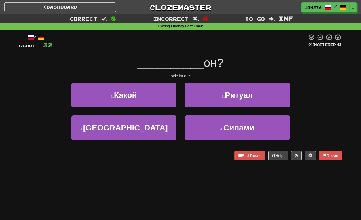
click at [127, 81] on div "/ Score: 32 0 % Mastered __________ он? Wie ist er? 1 . Какой 2 . Ритуал 3 . Сл…" at bounding box center [180, 97] width 323 height 127
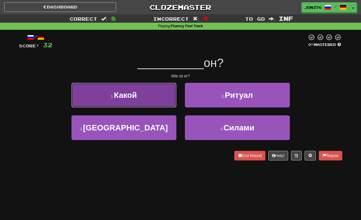
click at [124, 85] on button "1 . Какой" at bounding box center [123, 95] width 105 height 25
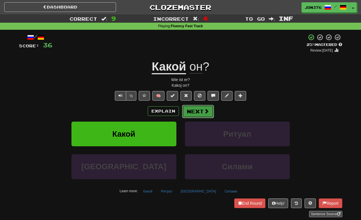
click at [197, 107] on button "Next" at bounding box center [198, 111] width 32 height 13
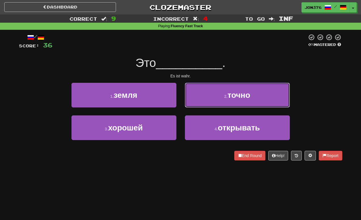
click at [263, 95] on button "2 . точно" at bounding box center [237, 95] width 105 height 25
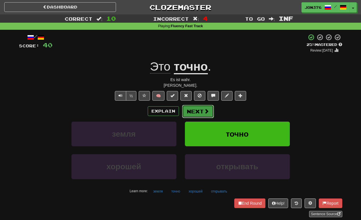
click at [205, 109] on span at bounding box center [206, 111] width 5 height 5
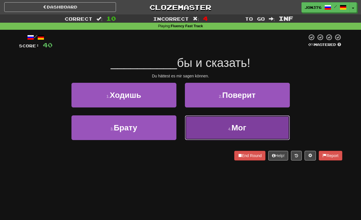
click at [223, 134] on button "4 . Мог" at bounding box center [237, 127] width 105 height 25
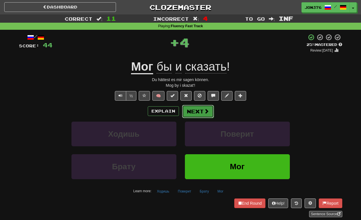
click at [202, 110] on button "Next" at bounding box center [198, 111] width 32 height 13
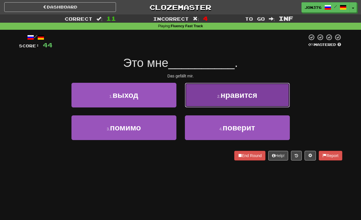
click at [261, 100] on button "2 . нравится" at bounding box center [237, 95] width 105 height 25
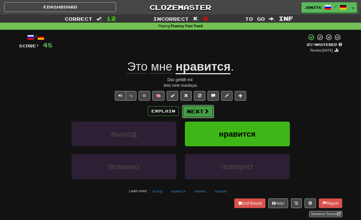
click at [211, 112] on button "Next" at bounding box center [198, 111] width 32 height 13
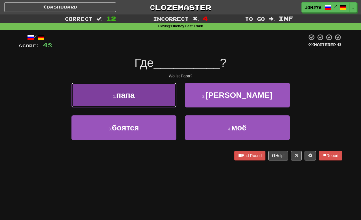
click at [136, 100] on button "1 . папа" at bounding box center [123, 95] width 105 height 25
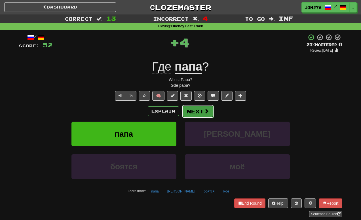
click at [200, 113] on button "Next" at bounding box center [198, 111] width 32 height 13
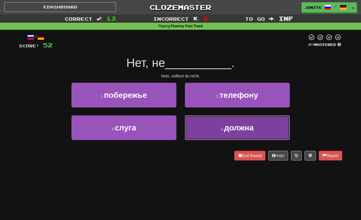
click at [226, 132] on button "4 . должна" at bounding box center [237, 127] width 105 height 25
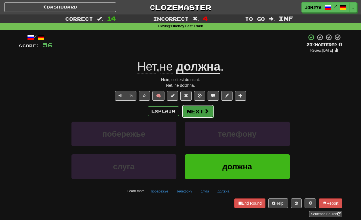
click at [201, 114] on button "Next" at bounding box center [198, 111] width 32 height 13
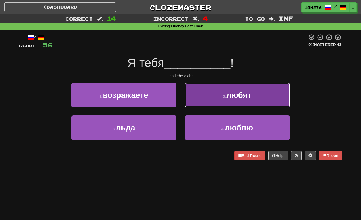
click at [225, 91] on button "2 . любят" at bounding box center [237, 95] width 105 height 25
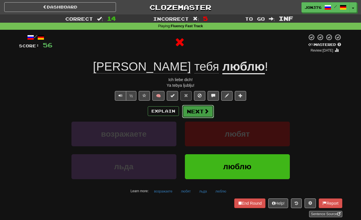
click at [198, 113] on button "Next" at bounding box center [198, 111] width 32 height 13
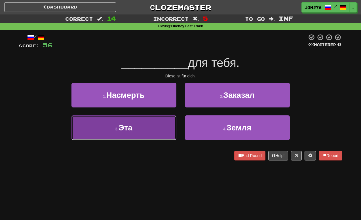
click at [147, 126] on button "3 . Эта" at bounding box center [123, 127] width 105 height 25
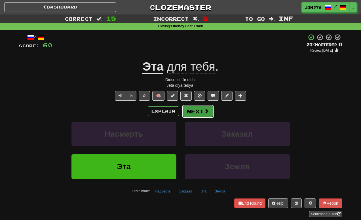
click at [213, 109] on button "Next" at bounding box center [198, 111] width 32 height 13
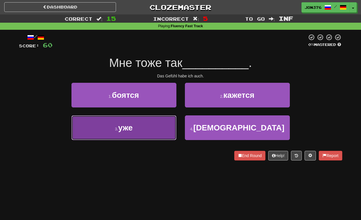
click at [153, 128] on button "3 . уже" at bounding box center [123, 127] width 105 height 25
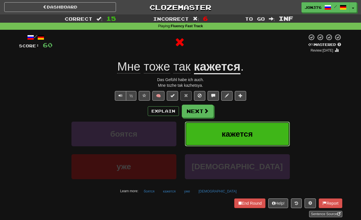
click at [214, 134] on button "кажется" at bounding box center [237, 134] width 105 height 25
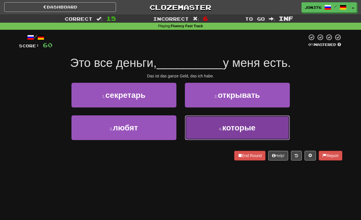
click at [200, 125] on button "4 . которые" at bounding box center [237, 127] width 105 height 25
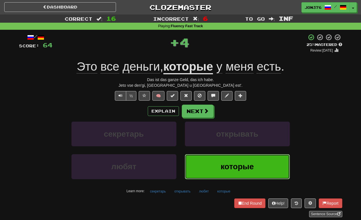
click at [220, 165] on button "которые" at bounding box center [237, 166] width 105 height 25
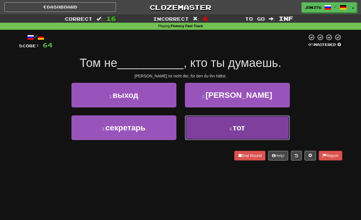
click at [229, 129] on small "4 ." at bounding box center [230, 129] width 3 height 5
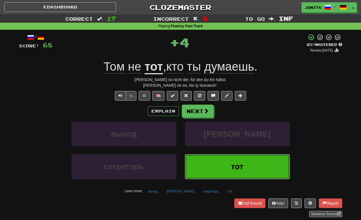
click at [227, 166] on button "тот" at bounding box center [237, 166] width 105 height 25
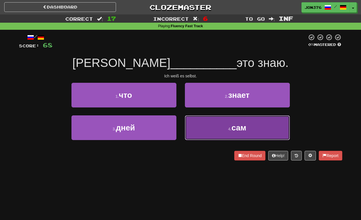
click at [235, 139] on button "4 . сам" at bounding box center [237, 127] width 105 height 25
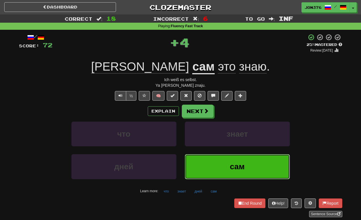
click at [240, 169] on span "сам" at bounding box center [237, 166] width 15 height 9
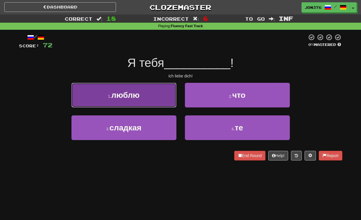
click at [149, 98] on button "1 . люблю" at bounding box center [123, 95] width 105 height 25
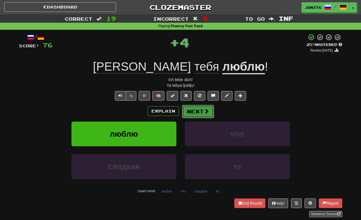
click at [207, 111] on span at bounding box center [206, 111] width 5 height 5
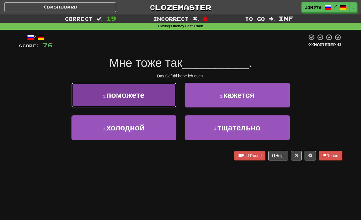
click at [153, 99] on button "1 . поможете" at bounding box center [123, 95] width 105 height 25
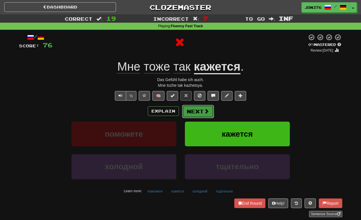
click at [202, 105] on button "Next" at bounding box center [198, 111] width 32 height 13
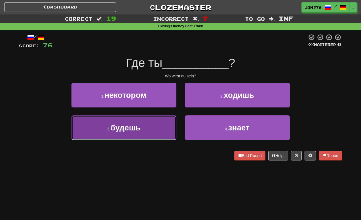
click at [152, 137] on button "3 . будешь" at bounding box center [123, 127] width 105 height 25
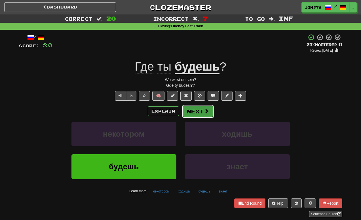
click at [200, 107] on button "Next" at bounding box center [198, 111] width 32 height 13
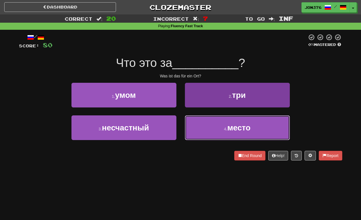
click at [241, 123] on button "4 . место" at bounding box center [237, 127] width 105 height 25
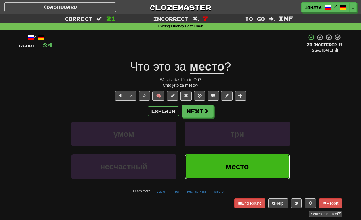
click at [244, 166] on span "место" at bounding box center [237, 166] width 23 height 9
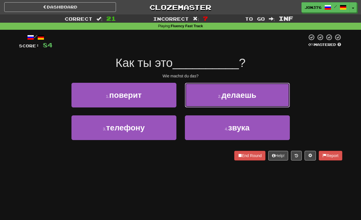
click at [268, 90] on button "2 . делаешь" at bounding box center [237, 95] width 105 height 25
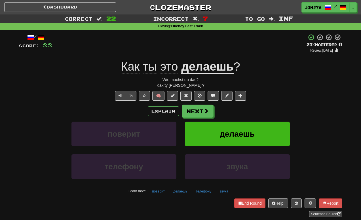
click at [264, 79] on div "Wie machst du das?" at bounding box center [180, 80] width 323 height 6
click at [210, 112] on button "Next" at bounding box center [198, 111] width 32 height 13
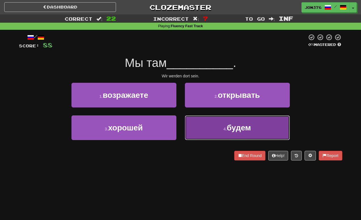
click at [222, 126] on button "4 . будем" at bounding box center [237, 127] width 105 height 25
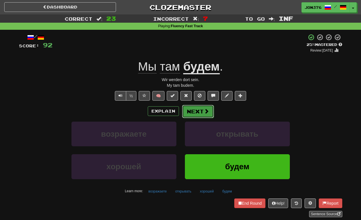
click at [204, 108] on button "Next" at bounding box center [198, 111] width 32 height 13
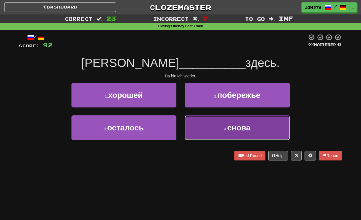
click at [237, 127] on span "снова" at bounding box center [238, 127] width 23 height 9
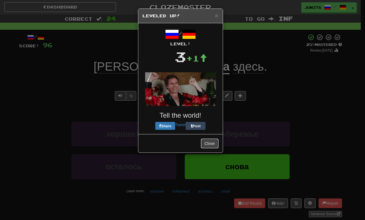
click at [209, 144] on button "Close" at bounding box center [210, 144] width 18 height 10
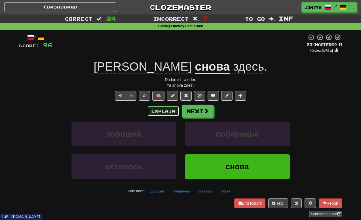
click at [163, 107] on button "Explain" at bounding box center [163, 111] width 31 height 10
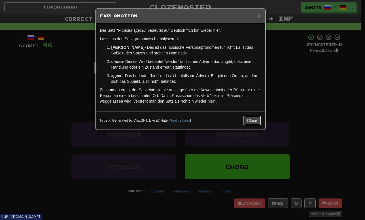
click at [257, 119] on button "Close" at bounding box center [253, 121] width 18 height 10
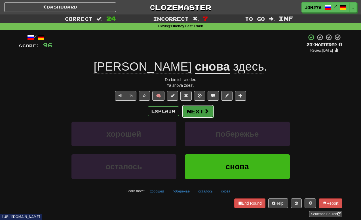
click at [202, 113] on button "Next" at bounding box center [198, 111] width 32 height 13
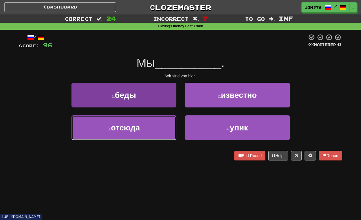
click at [143, 126] on button "3 . отсюда" at bounding box center [123, 127] width 105 height 25
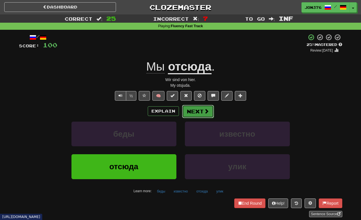
click at [213, 112] on button "Next" at bounding box center [198, 111] width 32 height 13
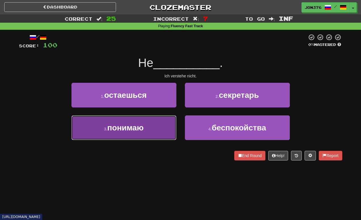
click at [141, 133] on button "3 . понимаю" at bounding box center [123, 127] width 105 height 25
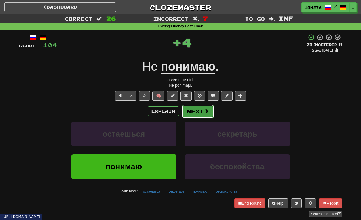
click at [203, 112] on button "Next" at bounding box center [198, 111] width 32 height 13
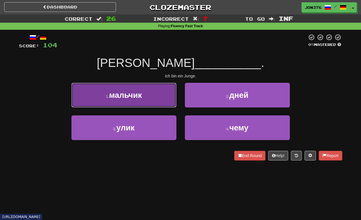
click at [153, 97] on button "1 . мальчик" at bounding box center [123, 95] width 105 height 25
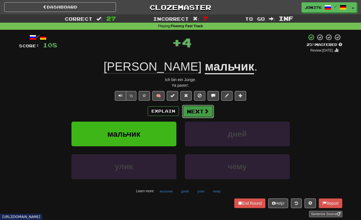
click at [201, 113] on button "Next" at bounding box center [198, 111] width 32 height 13
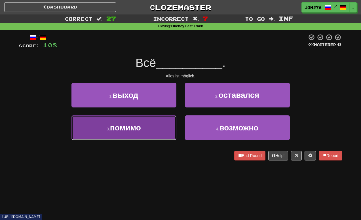
click at [136, 123] on span "помимо" at bounding box center [125, 127] width 31 height 9
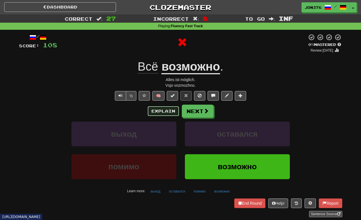
click at [169, 113] on button "Explain" at bounding box center [163, 111] width 31 height 10
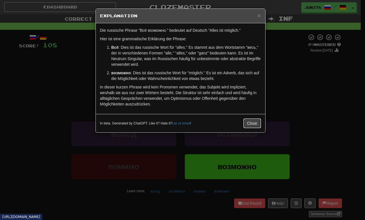
click at [248, 123] on button "Close" at bounding box center [253, 123] width 18 height 10
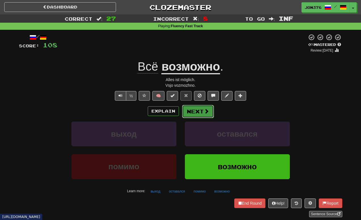
click at [205, 111] on span at bounding box center [206, 111] width 5 height 5
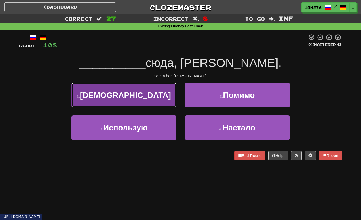
click at [161, 94] on button "1 . Иди" at bounding box center [123, 95] width 105 height 25
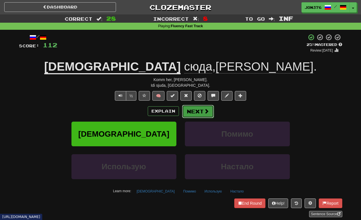
click at [188, 105] on button "Next" at bounding box center [198, 111] width 32 height 13
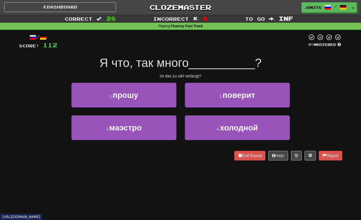
click at [228, 108] on div "2 . поверит" at bounding box center [237, 99] width 113 height 33
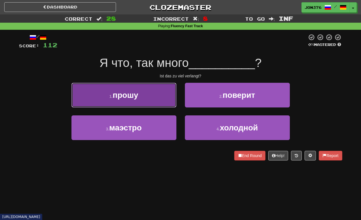
click at [166, 95] on button "1 . прошу" at bounding box center [123, 95] width 105 height 25
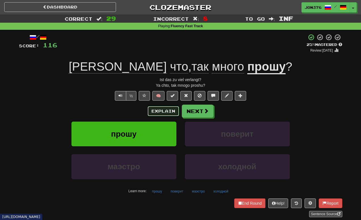
click at [168, 113] on button "Explain" at bounding box center [163, 111] width 31 height 10
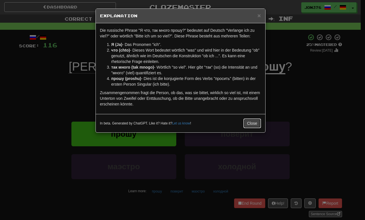
click at [258, 124] on button "Close" at bounding box center [253, 123] width 18 height 10
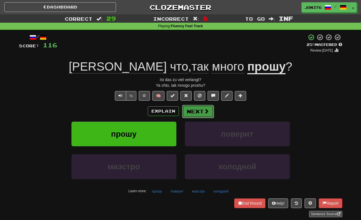
click at [206, 111] on span at bounding box center [206, 111] width 5 height 5
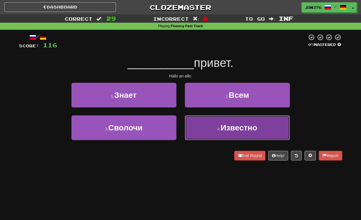
click at [225, 129] on span "Известно" at bounding box center [239, 127] width 37 height 9
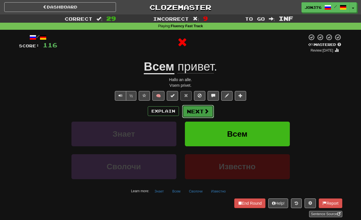
click at [198, 107] on button "Next" at bounding box center [198, 111] width 32 height 13
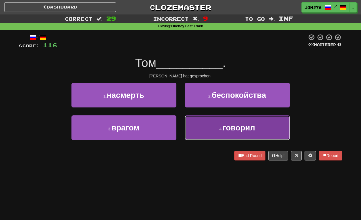
click at [207, 129] on button "4 . говорил" at bounding box center [237, 127] width 105 height 25
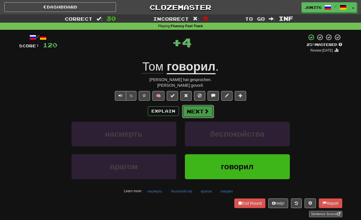
click at [204, 112] on span at bounding box center [206, 111] width 5 height 5
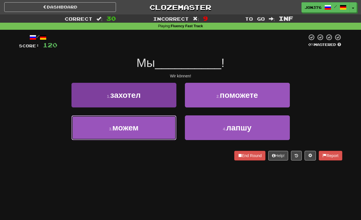
click at [164, 125] on button "3 . можем" at bounding box center [123, 127] width 105 height 25
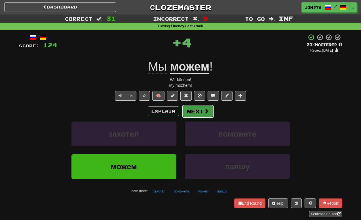
click at [186, 112] on button "Next" at bounding box center [198, 111] width 32 height 13
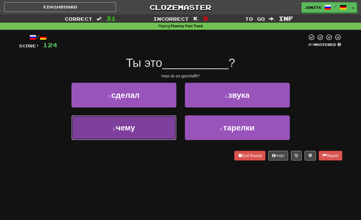
click at [140, 124] on button "3 . чему" at bounding box center [123, 127] width 105 height 25
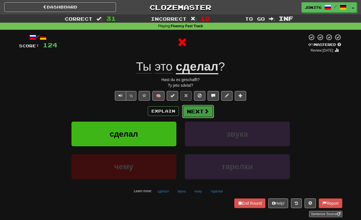
click at [206, 108] on button "Next" at bounding box center [198, 111] width 32 height 13
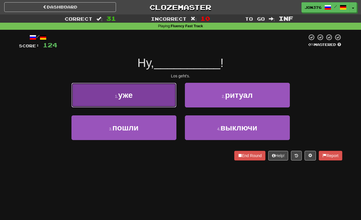
click at [162, 101] on button "1 . уже" at bounding box center [123, 95] width 105 height 25
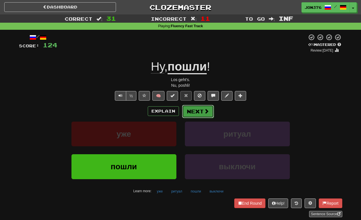
click at [200, 112] on button "Next" at bounding box center [198, 111] width 32 height 13
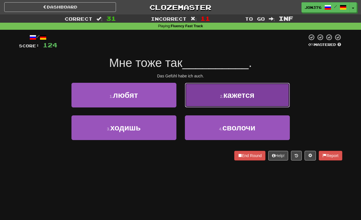
click at [250, 91] on button "2 . кажется" at bounding box center [237, 95] width 105 height 25
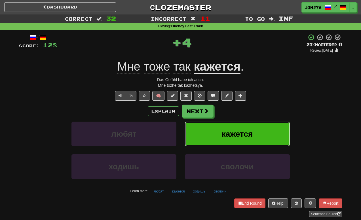
click at [256, 136] on button "кажется" at bounding box center [237, 134] width 105 height 25
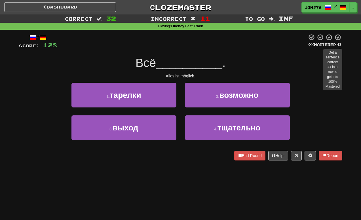
click at [341, 46] on span at bounding box center [339, 45] width 4 height 4
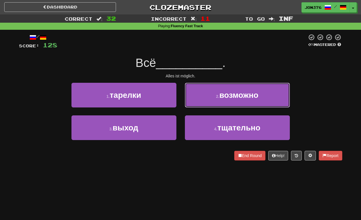
click at [190, 89] on button "2 . возможно" at bounding box center [237, 95] width 105 height 25
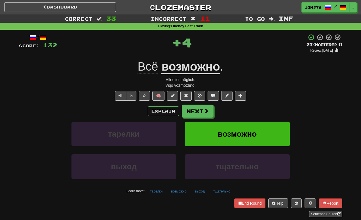
click at [206, 118] on div "Explain Next тарелки возможно выход тщательно Learn more: тарелки возможно выхо…" at bounding box center [180, 150] width 323 height 91
click at [208, 112] on button "Next" at bounding box center [198, 111] width 32 height 13
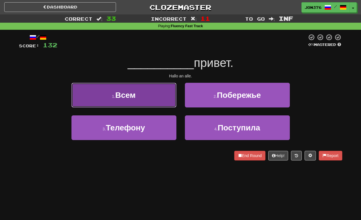
click at [141, 96] on button "1 . Всем" at bounding box center [123, 95] width 105 height 25
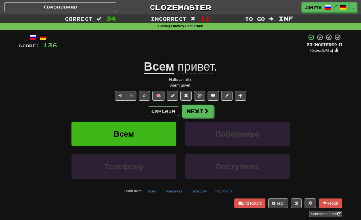
click at [197, 118] on div "Explain Next Всем Побережье Телефону Поступила Learn more: Всем Побережье Телеф…" at bounding box center [180, 150] width 323 height 91
click at [174, 108] on button "Explain" at bounding box center [163, 111] width 31 height 10
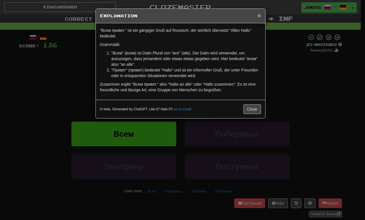
click at [259, 14] on span "×" at bounding box center [258, 15] width 3 height 7
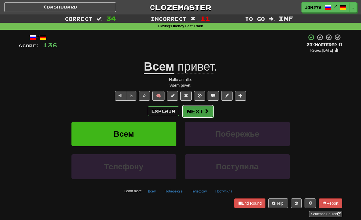
click at [199, 108] on button "Next" at bounding box center [198, 111] width 32 height 13
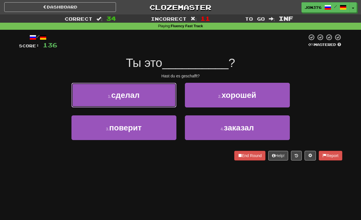
click at [145, 103] on button "1 . сделал" at bounding box center [123, 95] width 105 height 25
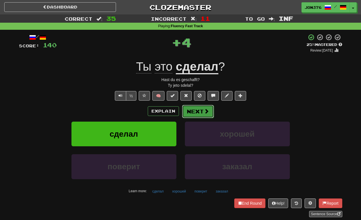
click at [201, 111] on button "Next" at bounding box center [198, 111] width 32 height 13
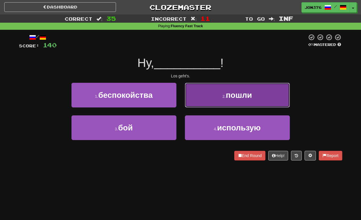
click at [221, 102] on button "2 . пошли" at bounding box center [237, 95] width 105 height 25
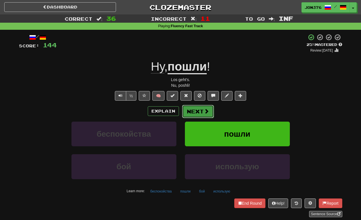
click at [208, 110] on button "Next" at bounding box center [198, 111] width 32 height 13
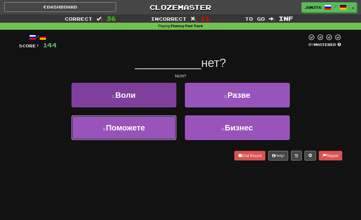
click at [146, 129] on button "3 . Поможете" at bounding box center [123, 127] width 105 height 25
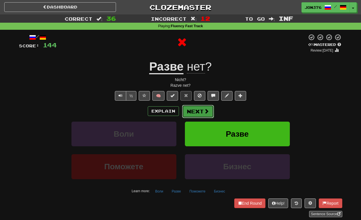
click at [192, 109] on button "Next" at bounding box center [198, 111] width 32 height 13
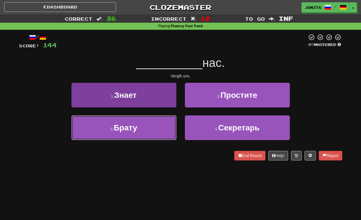
click at [165, 122] on button "3 . Брату" at bounding box center [123, 127] width 105 height 25
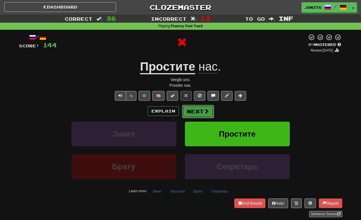
click at [192, 111] on button "Next" at bounding box center [198, 111] width 32 height 13
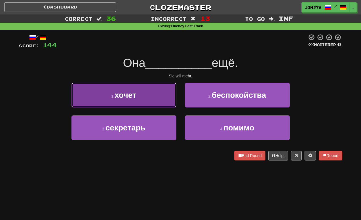
click at [116, 92] on span "хочет" at bounding box center [126, 95] width 22 height 9
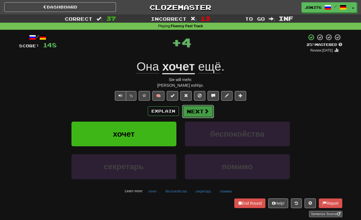
click at [196, 110] on button "Next" at bounding box center [198, 111] width 32 height 13
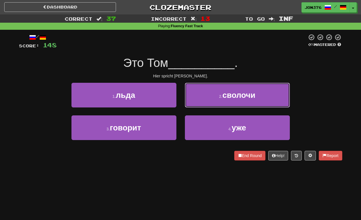
drag, startPoint x: 268, startPoint y: 102, endPoint x: 269, endPoint y: 99, distance: 3.6
click at [268, 101] on button "2 . сволочи" at bounding box center [237, 95] width 105 height 25
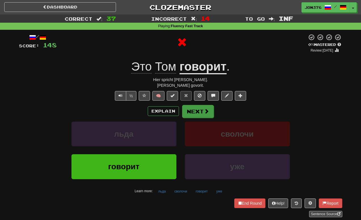
drag, startPoint x: 206, startPoint y: 118, endPoint x: 209, endPoint y: 114, distance: 5.1
click at [207, 117] on div "Explain Next льда сволочи говорит уже Learn more: льда сволочи говорит уже" at bounding box center [180, 150] width 323 height 91
click at [210, 112] on button "Next" at bounding box center [198, 111] width 32 height 13
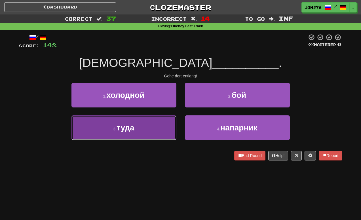
drag, startPoint x: 119, startPoint y: 122, endPoint x: 122, endPoint y: 119, distance: 4.6
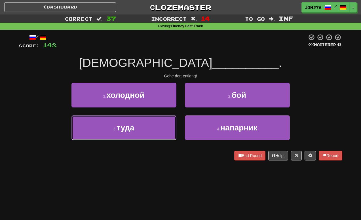
click at [121, 120] on button "3 . туда" at bounding box center [123, 127] width 105 height 25
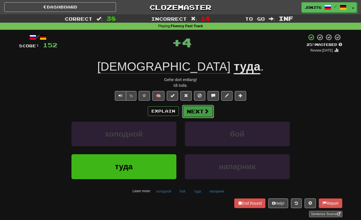
click at [209, 109] on button "Next" at bounding box center [198, 111] width 32 height 13
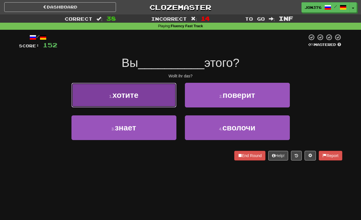
click at [147, 98] on button "1 . хотите" at bounding box center [123, 95] width 105 height 25
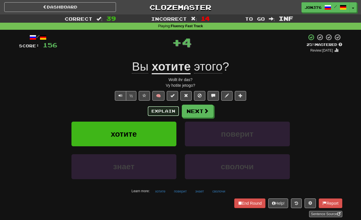
click at [165, 112] on button "Explain" at bounding box center [163, 111] width 31 height 10
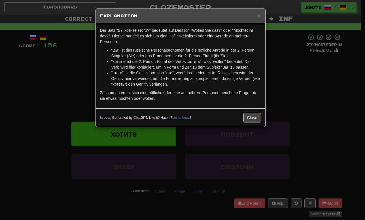
click at [257, 15] on h5 "Explanation" at bounding box center [180, 16] width 161 height 6
click at [259, 13] on span "×" at bounding box center [258, 15] width 3 height 7
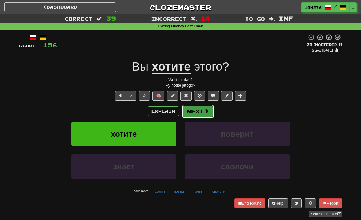
click at [211, 109] on button "Next" at bounding box center [198, 111] width 32 height 13
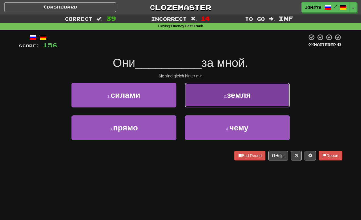
drag, startPoint x: 204, startPoint y: 97, endPoint x: 215, endPoint y: 83, distance: 17.8
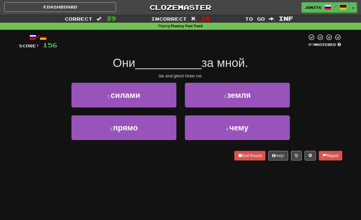
drag, startPoint x: 215, startPoint y: 83, endPoint x: 352, endPoint y: 64, distance: 137.9
click at [352, 64] on div "Correct : 39 Incorrect : 14 To go : Inf Playing : Fluency Fast Track / Score: 1…" at bounding box center [180, 91] width 361 height 154
drag, startPoint x: 183, startPoint y: 79, endPoint x: 192, endPoint y: 147, distance: 68.2
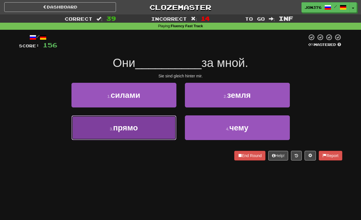
drag, startPoint x: 192, startPoint y: 147, endPoint x: 154, endPoint y: 132, distance: 40.2
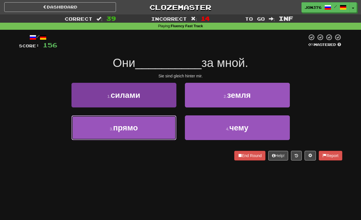
click at [154, 133] on button "3 . прямо" at bounding box center [123, 127] width 105 height 25
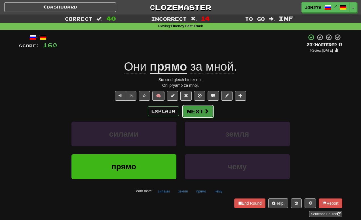
click at [198, 110] on button "Next" at bounding box center [198, 111] width 32 height 13
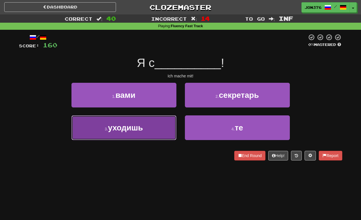
click at [164, 123] on button "3 . уходишь" at bounding box center [123, 127] width 105 height 25
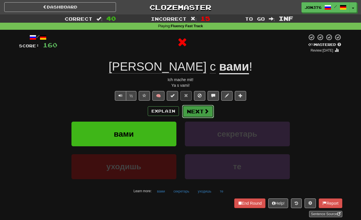
click at [190, 111] on button "Next" at bounding box center [198, 111] width 32 height 13
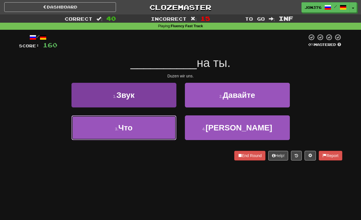
click at [153, 128] on button "3 . Что" at bounding box center [123, 127] width 105 height 25
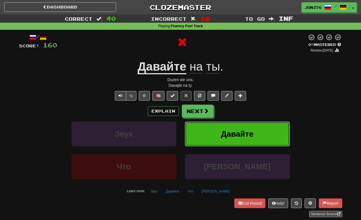
click at [202, 128] on button "Давайте" at bounding box center [237, 134] width 105 height 25
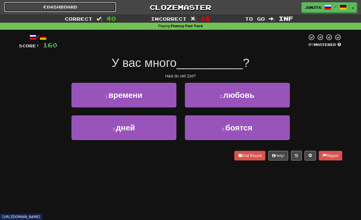
click at [104, 9] on link "Dashboard" at bounding box center [60, 7] width 112 height 10
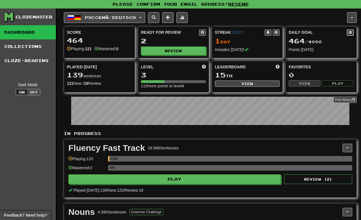
click at [352, 32] on button at bounding box center [350, 32] width 7 height 6
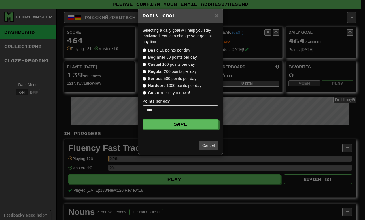
click at [161, 78] on strong "Serious" at bounding box center [155, 78] width 14 height 5
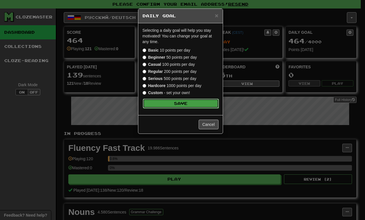
click at [166, 104] on button "Save" at bounding box center [181, 104] width 76 height 10
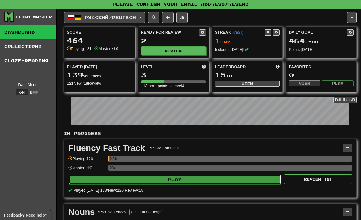
click at [191, 176] on button "Play" at bounding box center [175, 180] width 212 height 10
select select "********"
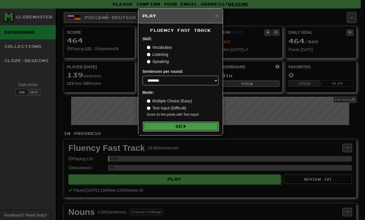
click at [193, 126] on button "Go" at bounding box center [181, 127] width 76 height 10
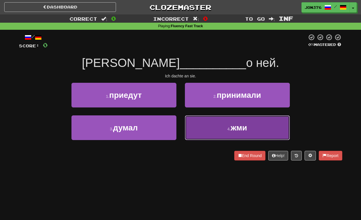
click at [210, 129] on button "4 . жми" at bounding box center [237, 127] width 105 height 25
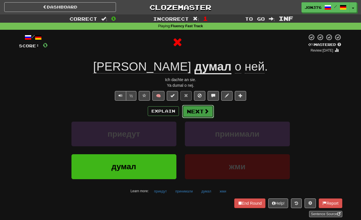
click at [206, 112] on span at bounding box center [206, 111] width 5 height 5
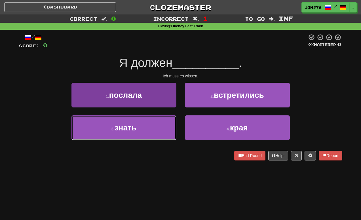
drag, startPoint x: 160, startPoint y: 129, endPoint x: 159, endPoint y: 125, distance: 3.9
click at [160, 128] on button "3 . знать" at bounding box center [123, 127] width 105 height 25
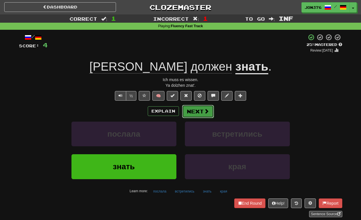
click at [197, 110] on button "Next" at bounding box center [198, 111] width 32 height 13
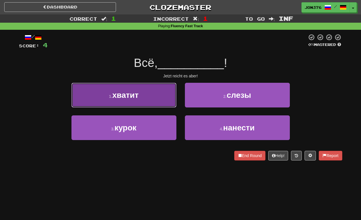
click at [168, 103] on button "1 . хватит" at bounding box center [123, 95] width 105 height 25
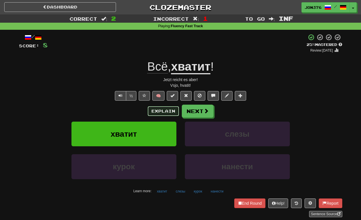
click at [166, 109] on button "Explain" at bounding box center [163, 111] width 31 height 10
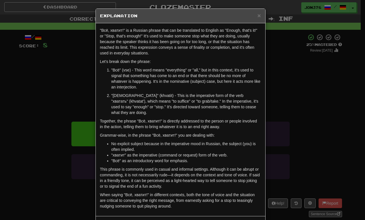
drag, startPoint x: 167, startPoint y: 107, endPoint x: 167, endPoint y: 104, distance: 3.2
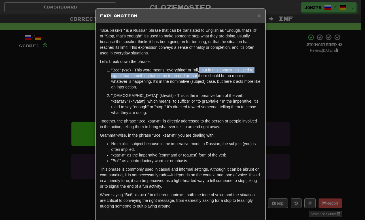
drag, startPoint x: 167, startPoint y: 104, endPoint x: 207, endPoint y: 65, distance: 55.5
click at [201, 68] on p ""Всё" (vse) - This word means "everything" or "all," but in this context, it's …" at bounding box center [186, 78] width 150 height 23
click at [257, 15] on span "×" at bounding box center [258, 15] width 3 height 7
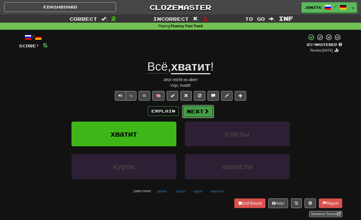
click at [192, 112] on button "Next" at bounding box center [198, 111] width 32 height 13
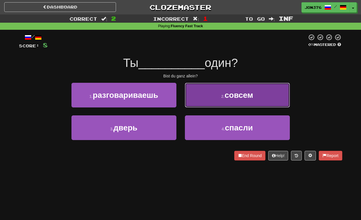
click at [219, 96] on button "2 . совсем" at bounding box center [237, 95] width 105 height 25
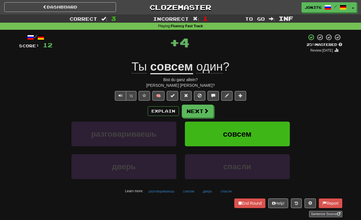
click at [147, 111] on div "Explain Next" at bounding box center [180, 111] width 323 height 13
click at [159, 106] on div "Explain Next" at bounding box center [180, 111] width 323 height 13
click at [157, 109] on button "Explain" at bounding box center [163, 111] width 31 height 10
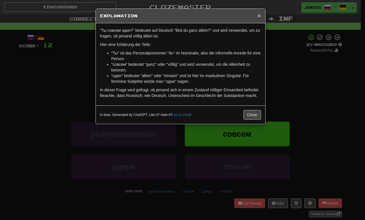
click at [260, 14] on span "×" at bounding box center [258, 15] width 3 height 7
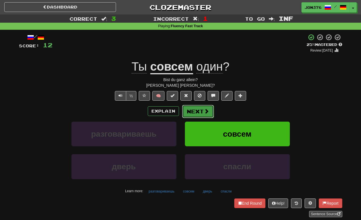
drag, startPoint x: 206, startPoint y: 112, endPoint x: 196, endPoint y: 112, distance: 10.2
click at [196, 112] on button "Next" at bounding box center [198, 111] width 32 height 13
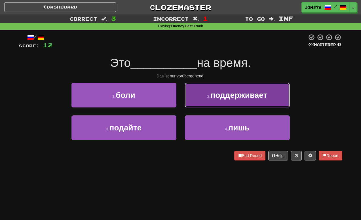
click at [237, 103] on button "2 . поддерживает" at bounding box center [237, 95] width 105 height 25
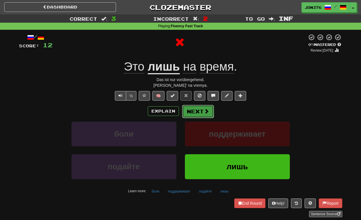
click at [201, 105] on button "Next" at bounding box center [198, 111] width 32 height 13
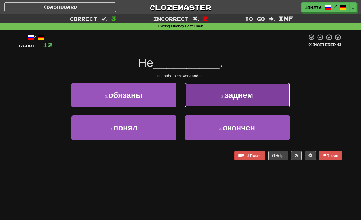
click at [219, 99] on button "2 . заднем" at bounding box center [237, 95] width 105 height 25
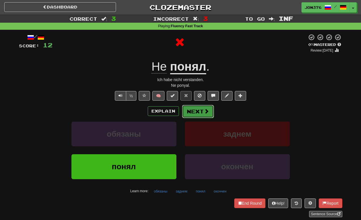
click at [206, 109] on span at bounding box center [206, 111] width 5 height 5
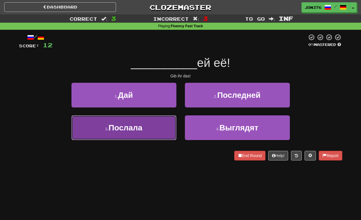
click at [160, 129] on button "3 . Послала" at bounding box center [123, 127] width 105 height 25
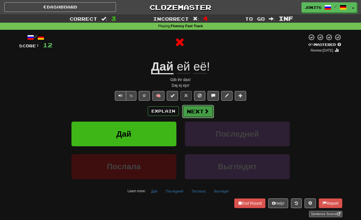
click at [202, 111] on button "Next" at bounding box center [198, 111] width 32 height 13
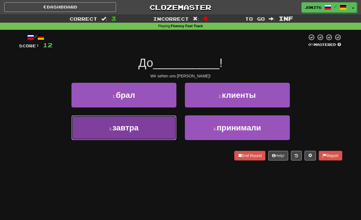
click at [169, 123] on button "3 . завтра" at bounding box center [123, 127] width 105 height 25
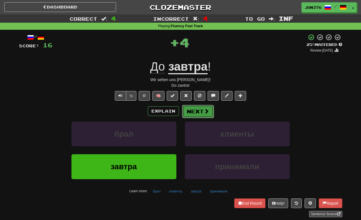
click at [200, 113] on button "Next" at bounding box center [198, 111] width 32 height 13
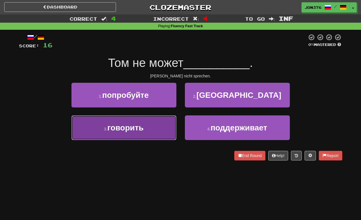
click at [150, 129] on button "3 . говорить" at bounding box center [123, 127] width 105 height 25
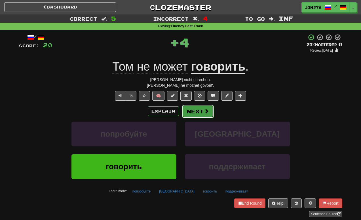
click at [202, 111] on button "Next" at bounding box center [198, 111] width 32 height 13
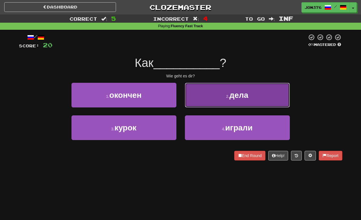
click at [218, 104] on button "2 . дела" at bounding box center [237, 95] width 105 height 25
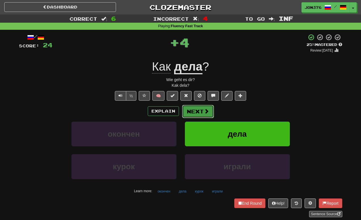
click at [207, 114] on span at bounding box center [206, 111] width 5 height 5
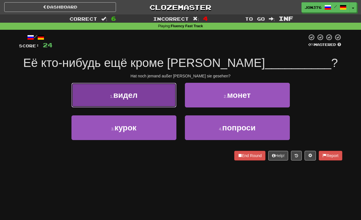
click at [132, 104] on button "1 . видел" at bounding box center [123, 95] width 105 height 25
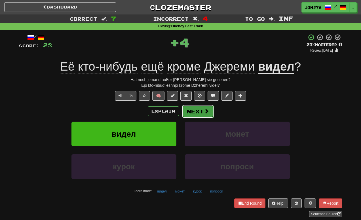
click at [201, 107] on button "Next" at bounding box center [198, 111] width 32 height 13
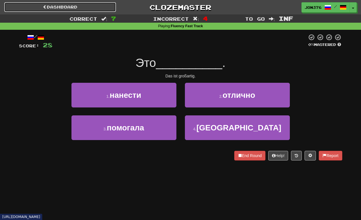
click at [76, 9] on link "Dashboard" at bounding box center [60, 7] width 112 height 10
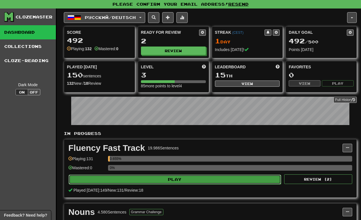
click at [221, 177] on button "Play" at bounding box center [175, 180] width 212 height 10
select select "********"
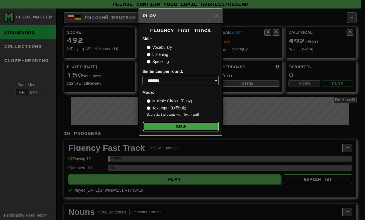
click at [195, 124] on button "Go" at bounding box center [181, 127] width 76 height 10
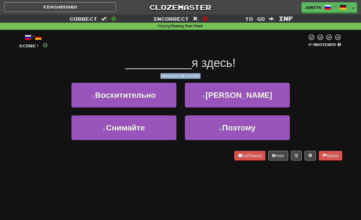
drag, startPoint x: 156, startPoint y: 77, endPoint x: 216, endPoint y: 72, distance: 60.9
click at [216, 72] on div "/ Score: 0 0 % Mastered __________ я здесь! Deswegen bin ich hier! 1 . Восхитит…" at bounding box center [180, 97] width 323 height 127
click at [159, 77] on div "Deswegen bin ich hier!" at bounding box center [180, 76] width 323 height 6
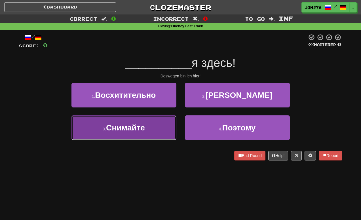
click at [157, 122] on button "3 . Снимайте" at bounding box center [123, 127] width 105 height 25
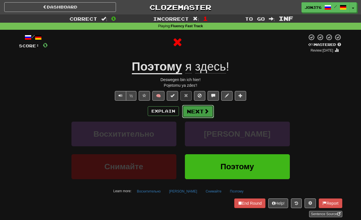
click at [187, 109] on button "Next" at bounding box center [198, 111] width 32 height 13
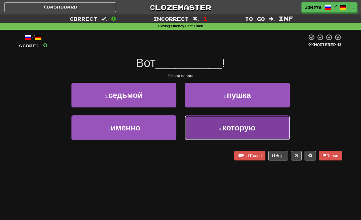
click at [213, 130] on button "4 . которую" at bounding box center [237, 127] width 105 height 25
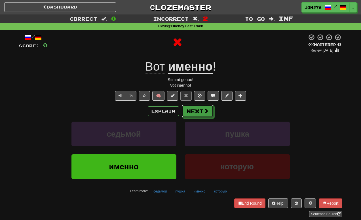
click at [190, 119] on div "Explain Next седьмой пушка именно которую Learn more: седьмой пушка именно кото…" at bounding box center [180, 150] width 323 height 91
click at [198, 110] on button "Next" at bounding box center [198, 111] width 32 height 13
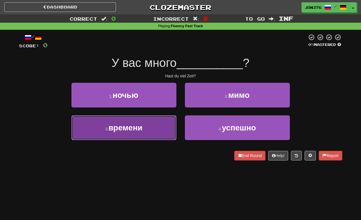
click at [152, 119] on button "3 . времени" at bounding box center [123, 127] width 105 height 25
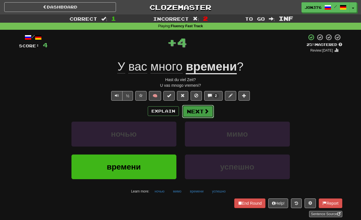
click at [191, 110] on button "Next" at bounding box center [198, 111] width 32 height 13
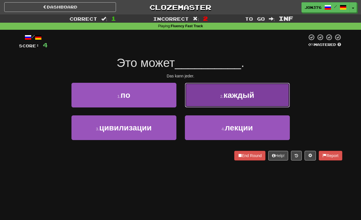
click at [217, 98] on button "2 . каждый" at bounding box center [237, 95] width 105 height 25
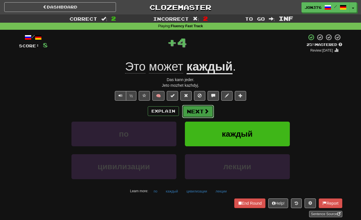
click at [208, 110] on button "Next" at bounding box center [198, 111] width 32 height 13
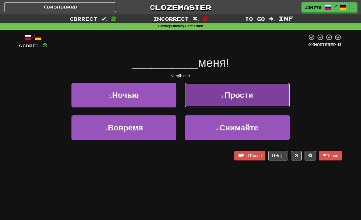
click at [225, 103] on button "2 . Прости" at bounding box center [237, 95] width 105 height 25
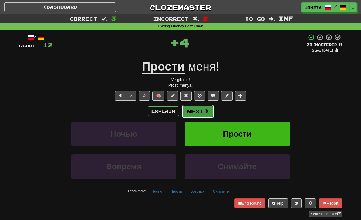
click at [204, 110] on span at bounding box center [206, 111] width 5 height 5
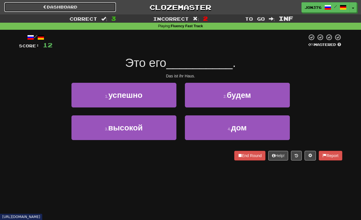
click at [75, 7] on link "Dashboard" at bounding box center [60, 7] width 112 height 10
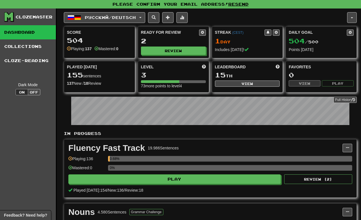
click at [314, 43] on span "504 / 500" at bounding box center [304, 41] width 30 height 5
drag, startPoint x: 346, startPoint y: 32, endPoint x: 348, endPoint y: 29, distance: 4.5
click at [346, 31] on div "Daily Goal" at bounding box center [318, 32] width 58 height 6
click at [348, 29] on div "Daily Goal 504 / 500 Points today" at bounding box center [321, 41] width 71 height 29
click at [349, 30] on button at bounding box center [350, 32] width 7 height 6
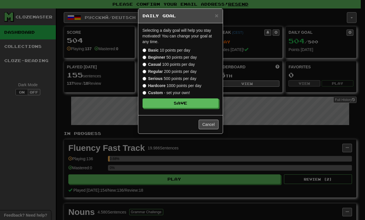
click at [219, 16] on div "× Daily Goal" at bounding box center [180, 16] width 84 height 14
click at [219, 14] on div "× Daily Goal" at bounding box center [180, 16] width 84 height 14
click at [218, 15] on span "×" at bounding box center [216, 15] width 3 height 7
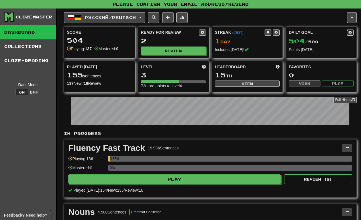
click at [351, 34] on span at bounding box center [349, 32] width 3 height 3
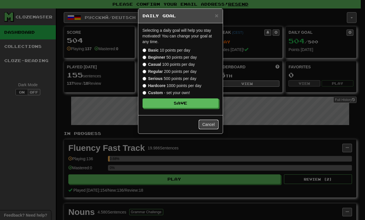
drag, startPoint x: 205, startPoint y: 121, endPoint x: 206, endPoint y: 118, distance: 3.6
click at [205, 120] on button "Cancel" at bounding box center [209, 125] width 20 height 10
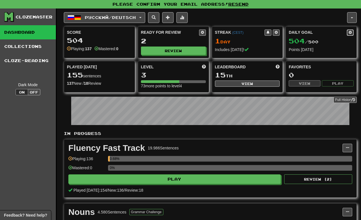
click at [352, 33] on button at bounding box center [350, 32] width 7 height 6
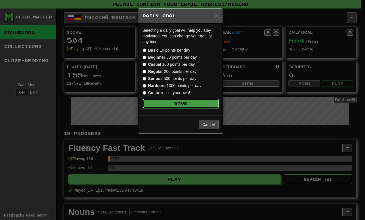
click at [184, 102] on button "Save" at bounding box center [181, 104] width 76 height 10
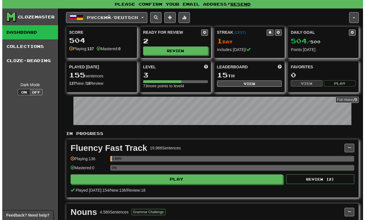
scroll to position [85, 0]
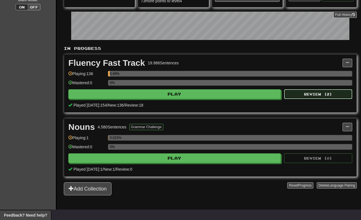
click at [331, 93] on button "Review ( 2 )" at bounding box center [318, 94] width 68 height 10
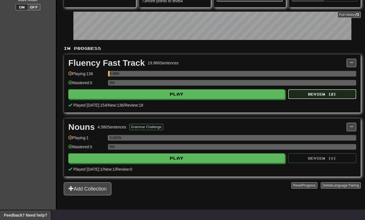
select select "********"
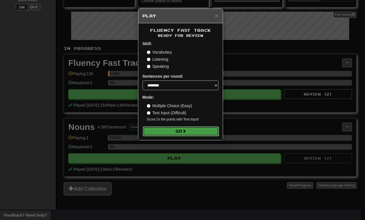
drag, startPoint x: 187, startPoint y: 134, endPoint x: 187, endPoint y: 130, distance: 4.0
click at [187, 133] on button "Go" at bounding box center [181, 131] width 76 height 10
